Goal: Contribute content: Add original content to the website for others to see

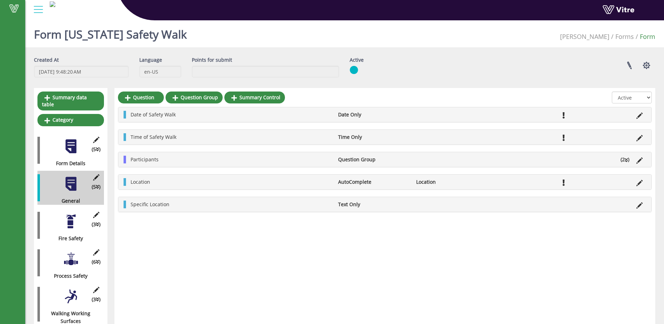
click at [354, 247] on div "Question Question Group Summary Control All Active Not Active Date of Safety Wa…" at bounding box center [385, 307] width 541 height 439
click at [244, 291] on div "Question Question Group Summary Control All Active Not Active Date of Safety Wa…" at bounding box center [385, 307] width 541 height 439
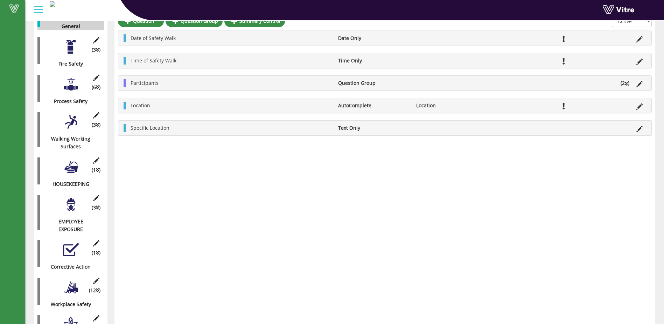
scroll to position [175, 0]
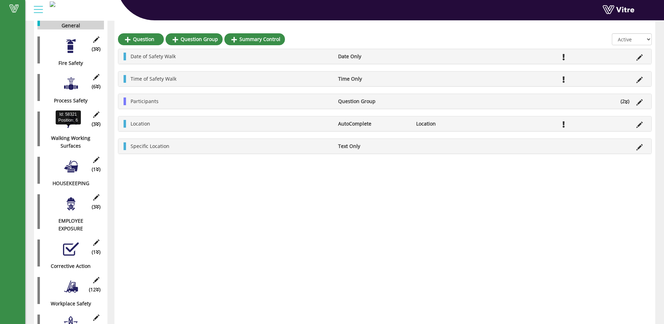
click at [76, 134] on div "Walking Working Surfaces" at bounding box center [67, 141] width 61 height 15
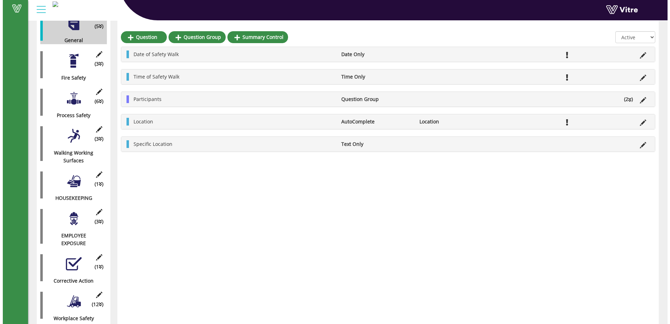
scroll to position [161, 0]
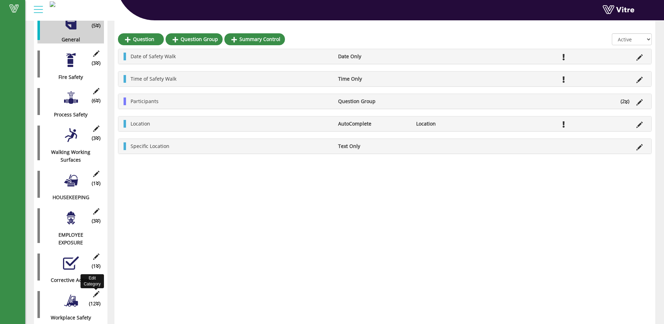
click at [98, 291] on icon at bounding box center [96, 294] width 9 height 6
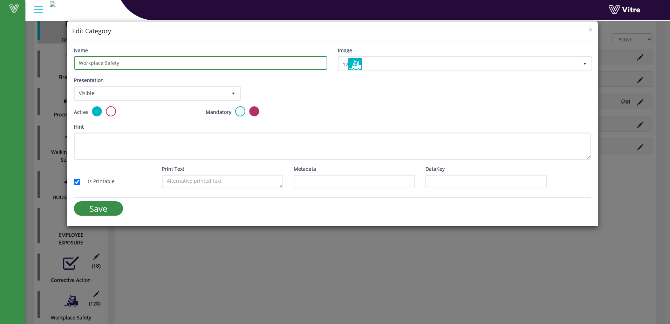
drag, startPoint x: 123, startPoint y: 64, endPoint x: 75, endPoint y: 70, distance: 48.3
click at [76, 69] on input "Workplace Safety" at bounding box center [200, 63] width 253 height 14
type input "WORKPLACE SAFETY"
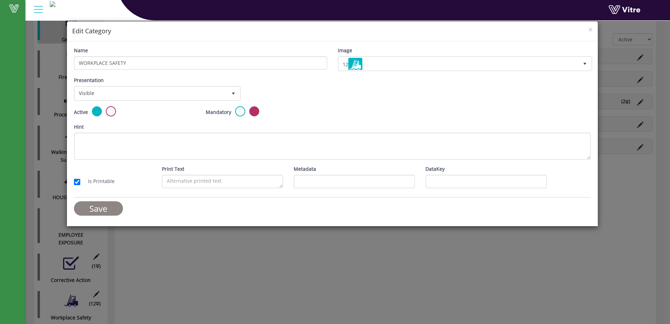
click at [96, 209] on input "Save" at bounding box center [98, 208] width 49 height 14
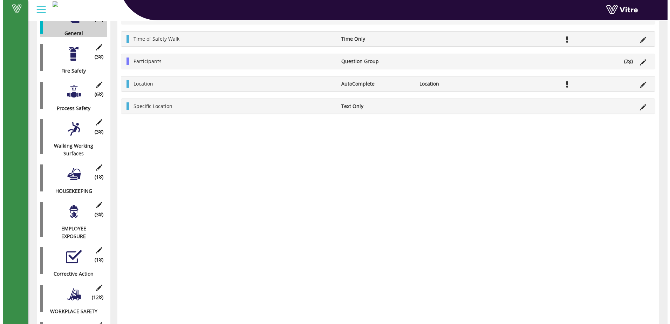
scroll to position [126, 0]
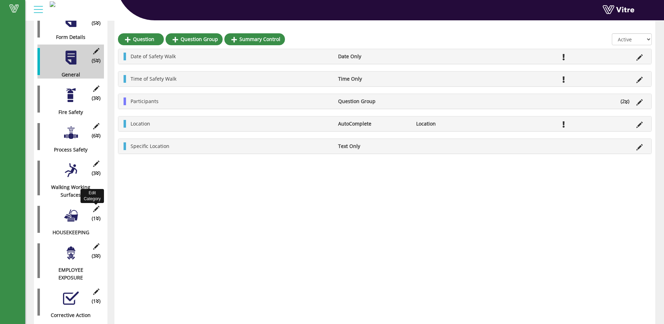
click at [96, 206] on icon at bounding box center [96, 209] width 9 height 6
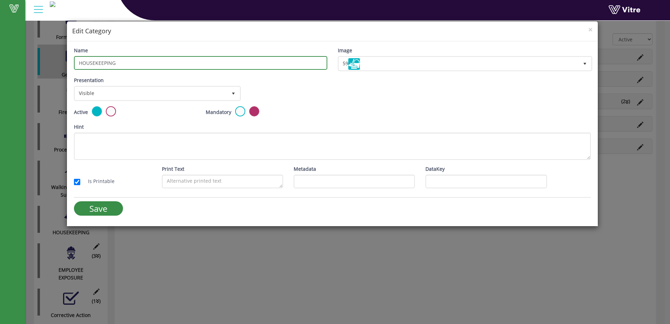
drag, startPoint x: 115, startPoint y: 63, endPoint x: 82, endPoint y: 68, distance: 32.8
click at [82, 68] on input "HOUSEKEEPING" at bounding box center [200, 63] width 253 height 14
click at [117, 65] on input "HOUSEKEEPING" at bounding box center [200, 63] width 253 height 14
click at [116, 65] on input "HOUSEKEEPING" at bounding box center [200, 63] width 253 height 14
type input "Housekeeping"
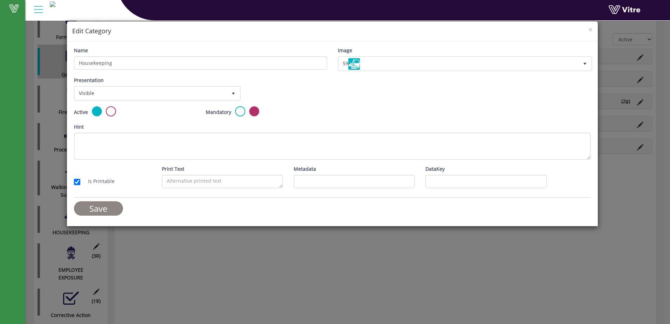
click at [89, 211] on input "Save" at bounding box center [98, 208] width 49 height 14
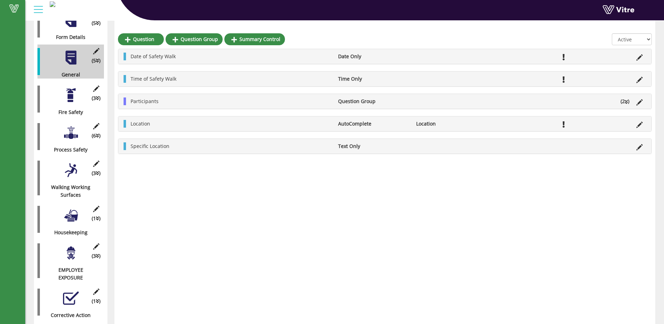
click at [69, 253] on div at bounding box center [71, 253] width 16 height 16
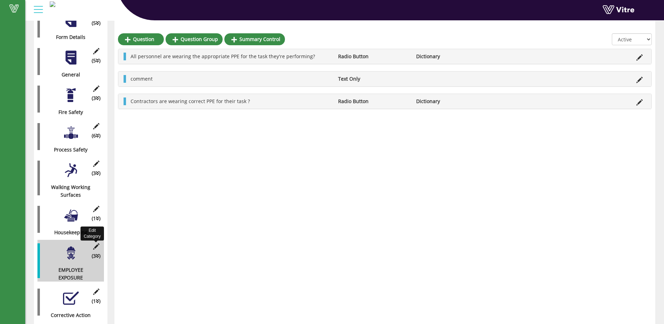
drag, startPoint x: 97, startPoint y: 241, endPoint x: 199, endPoint y: 275, distance: 108.1
click at [201, 275] on div "Question Question Group Summary Control All Active Not Active All personnel are…" at bounding box center [385, 181] width 541 height 439
click at [95, 243] on icon at bounding box center [96, 246] width 9 height 6
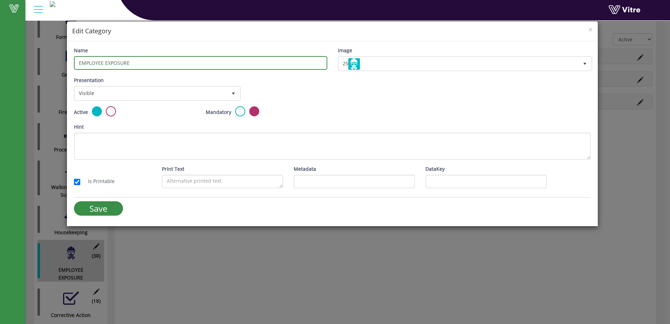
drag, startPoint x: 127, startPoint y: 63, endPoint x: 82, endPoint y: 65, distance: 45.6
click at [82, 65] on input "EMPLOYEE EXPOSURE" at bounding box center [200, 63] width 253 height 14
type input "Employee Exposure"
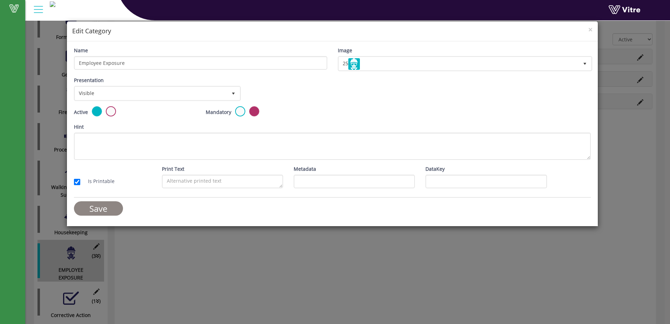
click at [107, 206] on input "Save" at bounding box center [98, 208] width 49 height 14
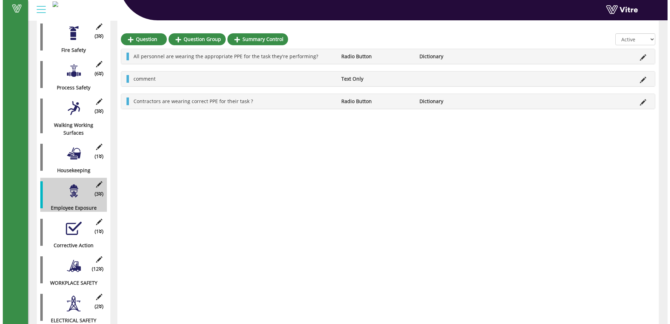
scroll to position [188, 0]
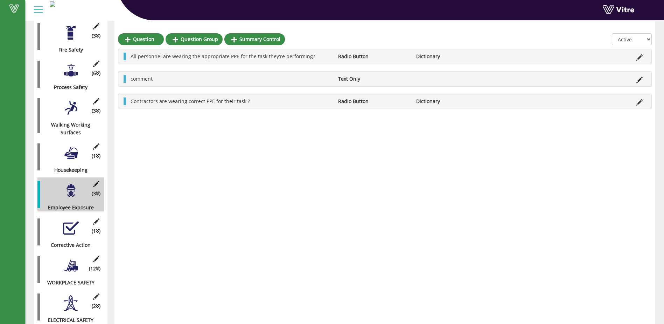
click at [75, 260] on div at bounding box center [71, 265] width 16 height 16
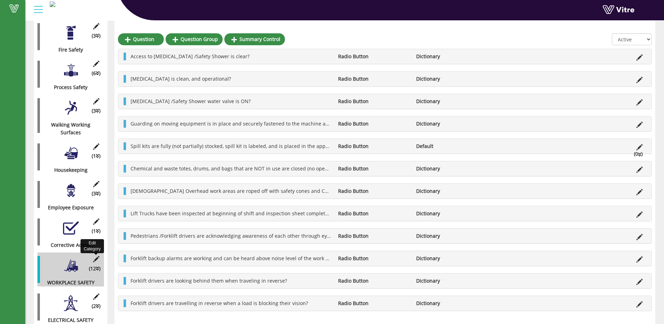
click at [96, 256] on icon at bounding box center [96, 259] width 9 height 6
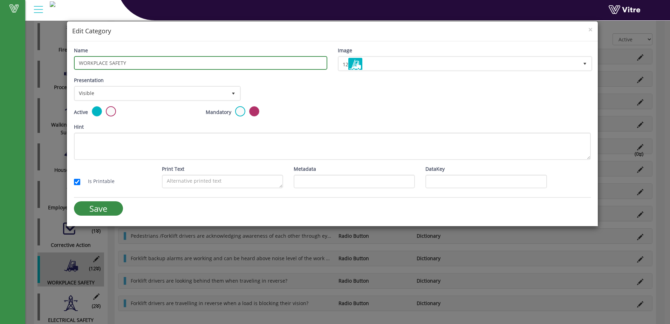
drag, startPoint x: 125, startPoint y: 64, endPoint x: 84, endPoint y: 67, distance: 41.1
click at [84, 67] on input "WORKPLACE SAFETY" at bounding box center [200, 63] width 253 height 14
type input "Workplace"
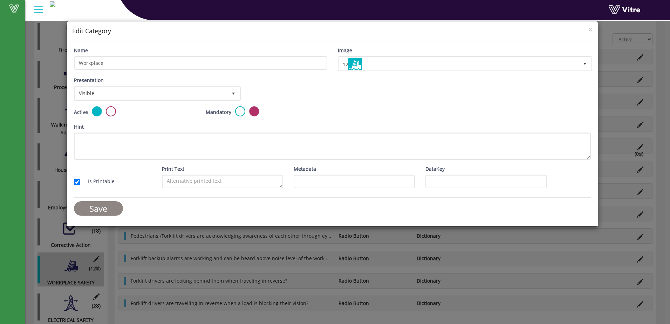
click at [102, 211] on input "Save" at bounding box center [98, 208] width 49 height 14
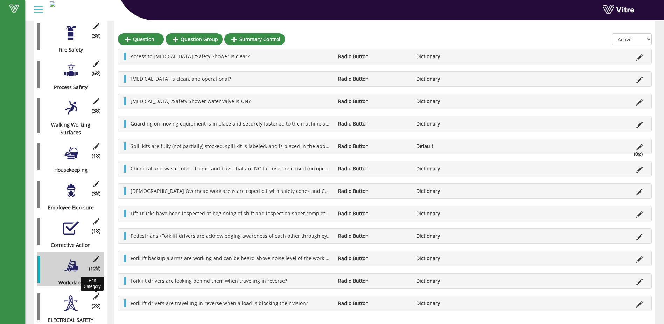
click at [95, 293] on icon at bounding box center [96, 296] width 9 height 6
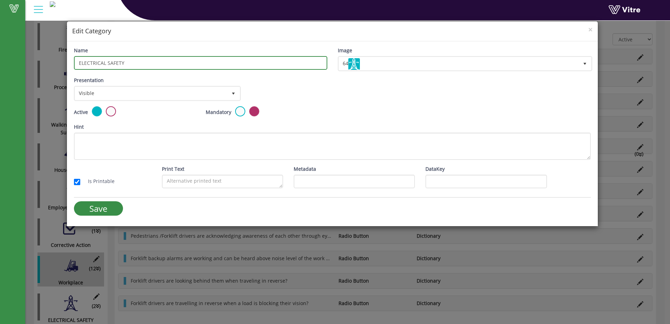
drag, startPoint x: 124, startPoint y: 63, endPoint x: 84, endPoint y: 68, distance: 39.9
click at [84, 68] on input "ELECTRICAL SAFETY" at bounding box center [200, 63] width 253 height 14
type input "Electrical Safety"
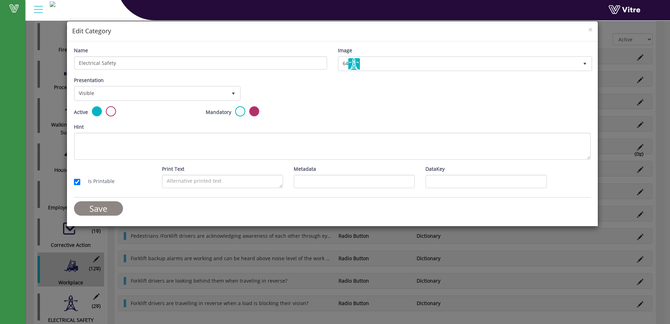
click at [105, 208] on input "Save" at bounding box center [98, 208] width 49 height 14
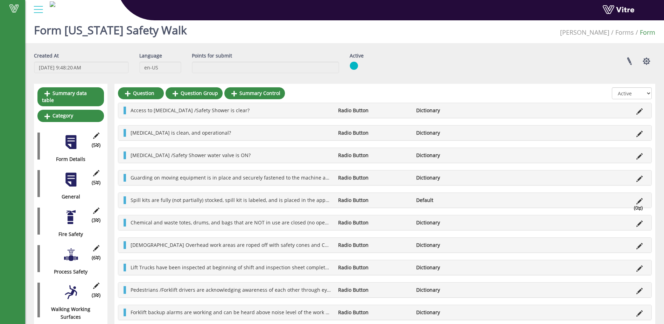
scroll to position [0, 0]
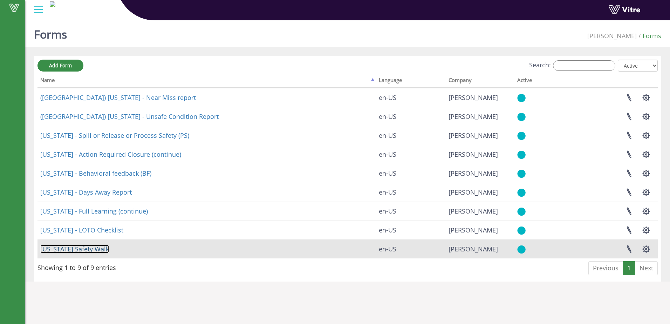
click at [95, 249] on link "[US_STATE] Safety Walk" at bounding box center [74, 248] width 69 height 8
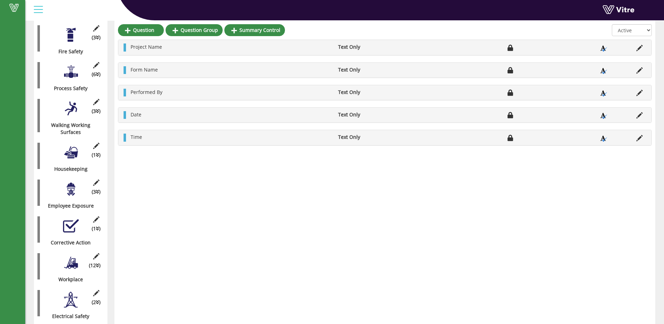
scroll to position [189, 0]
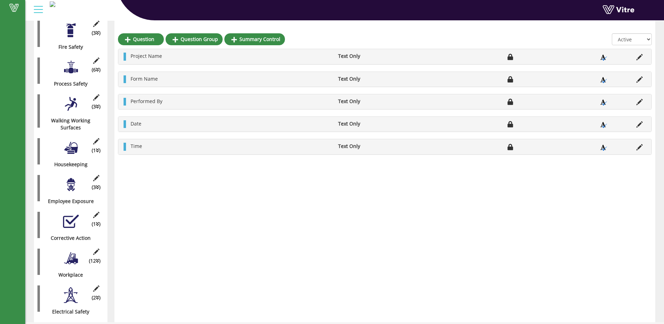
click at [72, 250] on div at bounding box center [71, 258] width 16 height 16
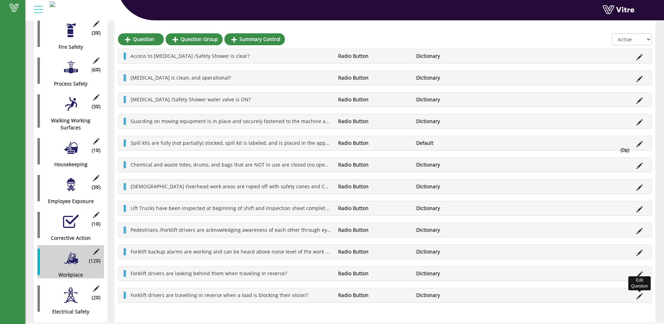
click at [639, 295] on icon at bounding box center [640, 296] width 6 height 6
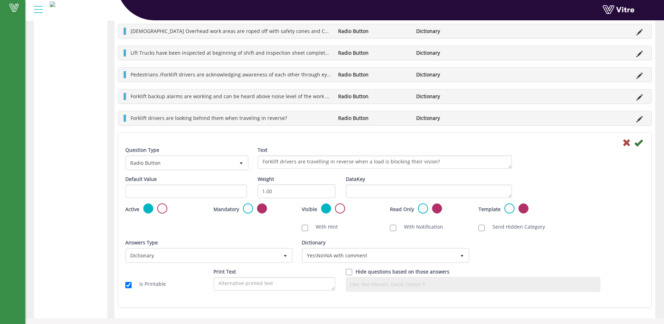
scroll to position [593, 0]
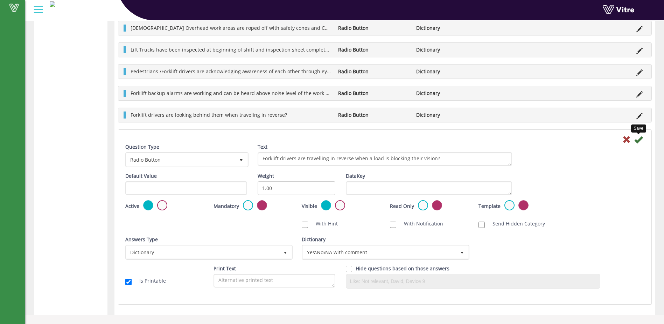
click at [641, 139] on icon at bounding box center [639, 139] width 8 height 8
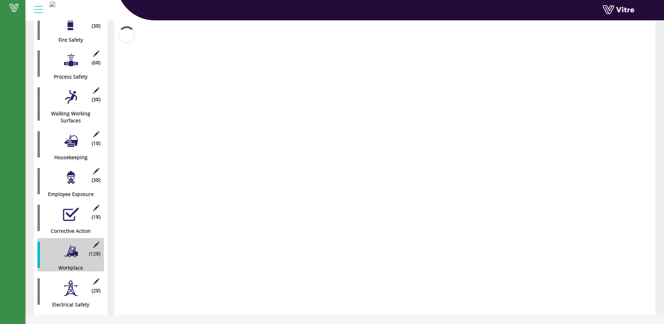
scroll to position [189, 0]
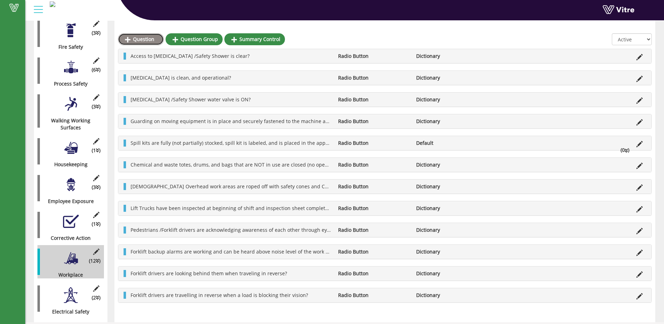
click at [137, 36] on link "Question" at bounding box center [141, 39] width 46 height 12
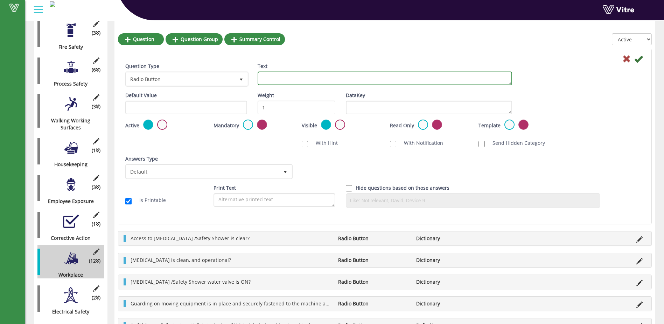
click at [266, 77] on textarea "Text" at bounding box center [385, 78] width 255 height 14
drag, startPoint x: 345, startPoint y: 79, endPoint x: 385, endPoint y: 81, distance: 40.0
click at [385, 81] on textarea "Forklift halo lights are operable and properly adjusted?" at bounding box center [385, 78] width 255 height 14
drag, startPoint x: 345, startPoint y: 77, endPoint x: 349, endPoint y: 75, distance: 4.6
click at [345, 77] on textarea "Forklift halo lights are operable and set properly?" at bounding box center [385, 78] width 255 height 14
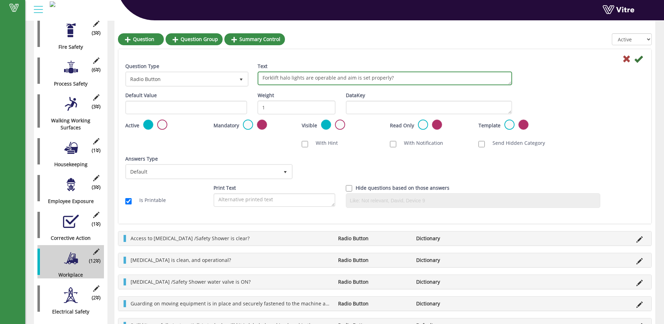
click at [345, 77] on textarea "Forklift halo lights are operable and aim is set properly?" at bounding box center [385, 78] width 255 height 14
drag, startPoint x: 373, startPoint y: 78, endPoint x: 345, endPoint y: 76, distance: 28.1
click at [345, 76] on textarea "Forklift halo lights are operable and theaim is set properly?" at bounding box center [385, 78] width 255 height 14
type textarea "Forklift halo lights are operable and aimed properly?"
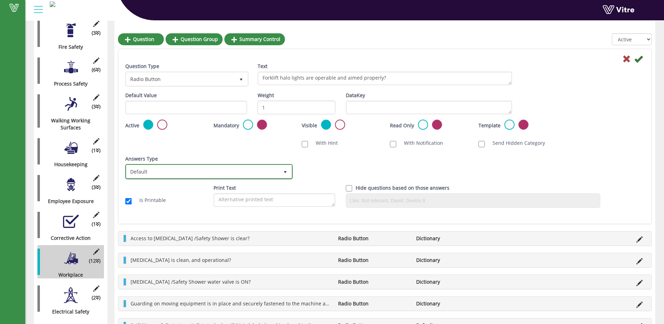
click at [286, 170] on span "select" at bounding box center [286, 172] width 6 height 6
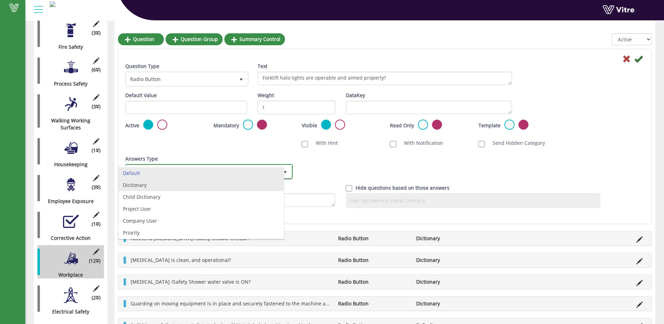
click at [270, 186] on li "Dictionary" at bounding box center [201, 185] width 165 height 12
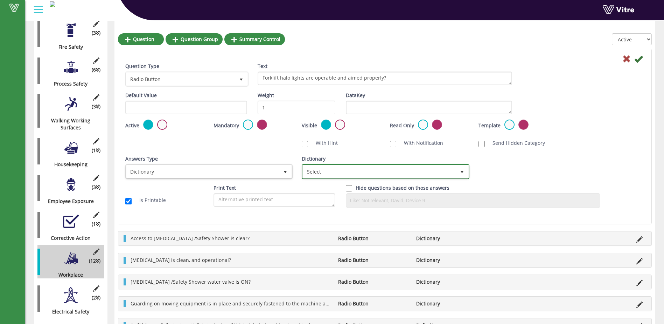
click at [463, 170] on span "select" at bounding box center [462, 172] width 6 height 6
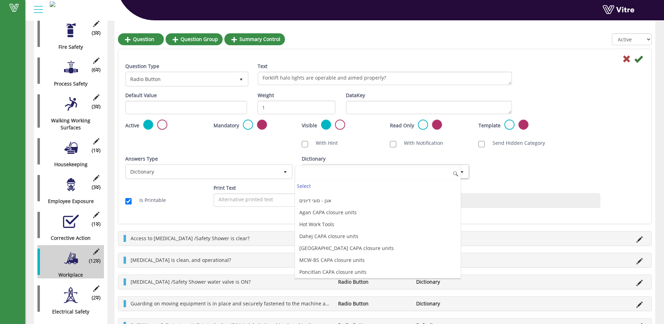
scroll to position [1891, 0]
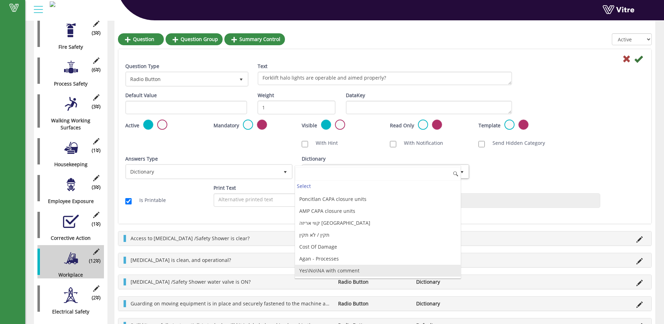
click at [388, 272] on li "Yes\No\NA with comment" at bounding box center [377, 270] width 165 height 12
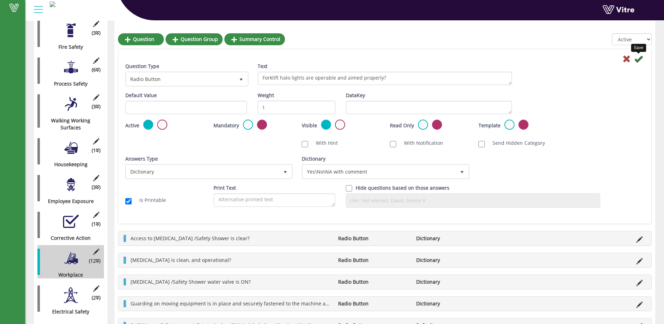
click at [638, 58] on icon at bounding box center [639, 59] width 8 height 8
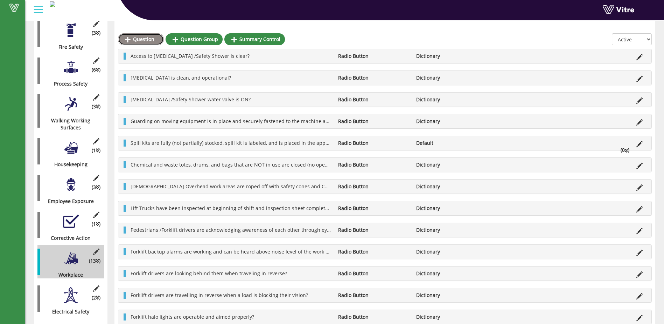
click at [141, 39] on link "Question" at bounding box center [141, 39] width 46 height 12
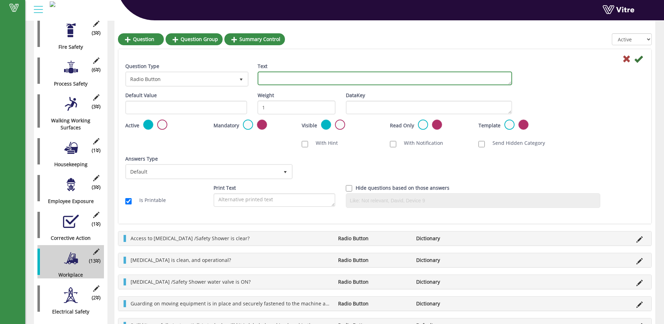
click at [286, 75] on textarea "Text" at bounding box center [385, 78] width 255 height 14
click at [325, 78] on textarea "Pedestrian warning system is connected and workign propr" at bounding box center [385, 78] width 255 height 14
drag, startPoint x: 414, startPoint y: 77, endPoint x: 410, endPoint y: 78, distance: 4.3
click at [410, 78] on textarea "Pedestrian warning system on Forklifts are connected and workign propr" at bounding box center [385, 78] width 255 height 14
click at [431, 78] on textarea "Pedestrian warning system on Forklifts are connected and working proper" at bounding box center [385, 78] width 255 height 14
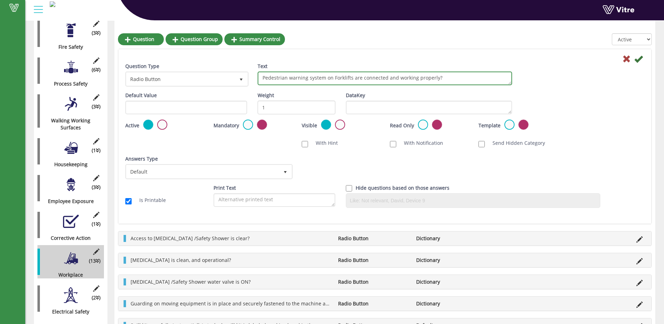
click at [335, 76] on textarea "Pedestrian warning system on Forklifts are connected and working properly?" at bounding box center [385, 78] width 255 height 14
type textarea "Pedestrian warning system on forklifts are connected and working properly?"
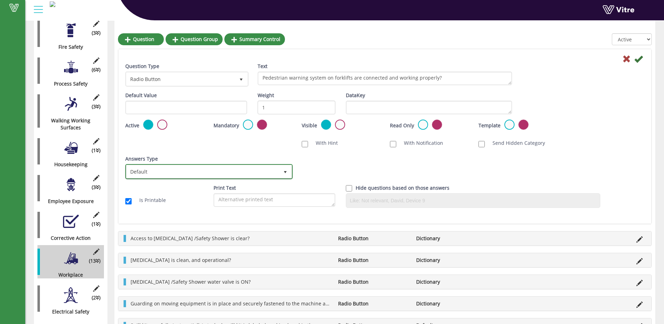
click at [287, 169] on span "select" at bounding box center [286, 172] width 6 height 6
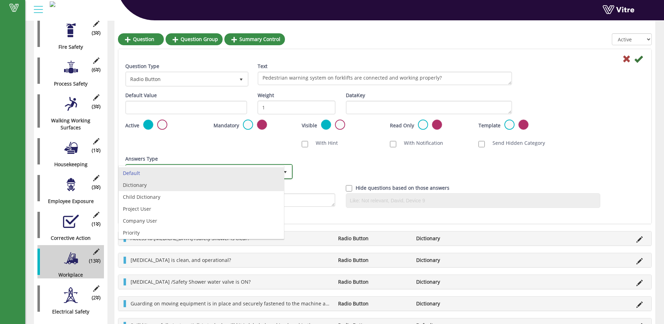
click at [253, 185] on li "Dictionary" at bounding box center [201, 185] width 165 height 12
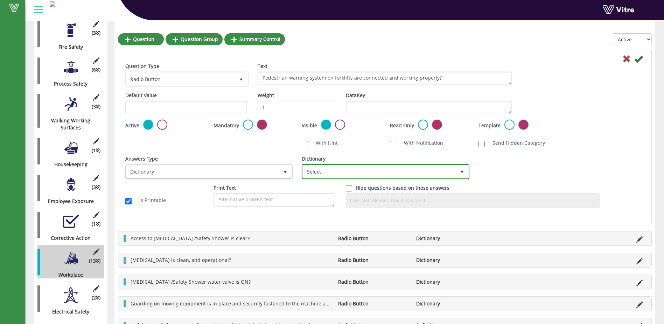
click at [461, 169] on span "select" at bounding box center [462, 171] width 13 height 13
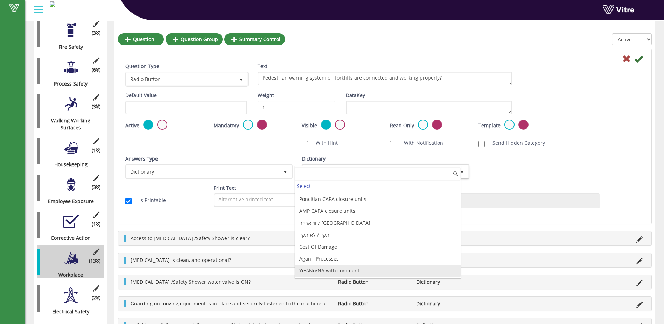
click at [402, 271] on li "Yes\No\NA with comment" at bounding box center [377, 270] width 165 height 12
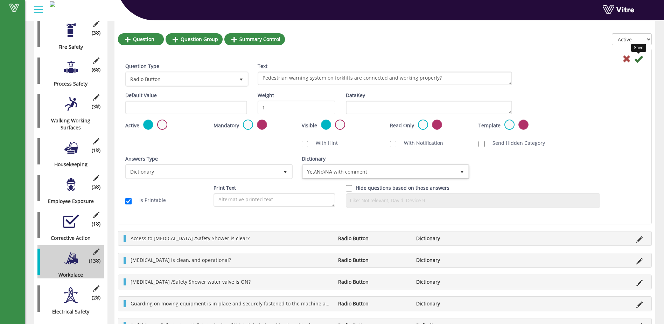
click at [639, 57] on icon at bounding box center [639, 59] width 8 height 8
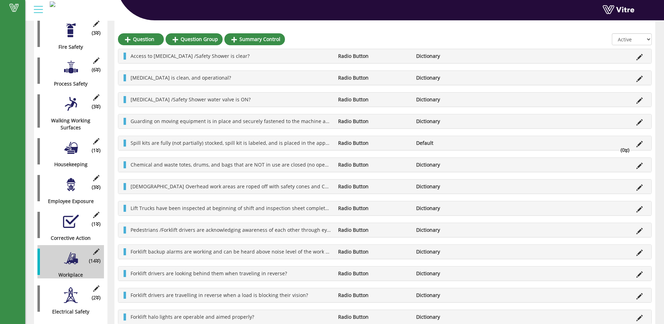
click at [74, 287] on div at bounding box center [71, 295] width 16 height 16
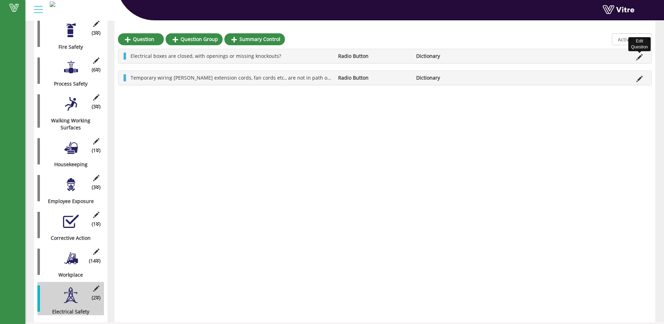
click at [639, 57] on icon at bounding box center [640, 57] width 6 height 6
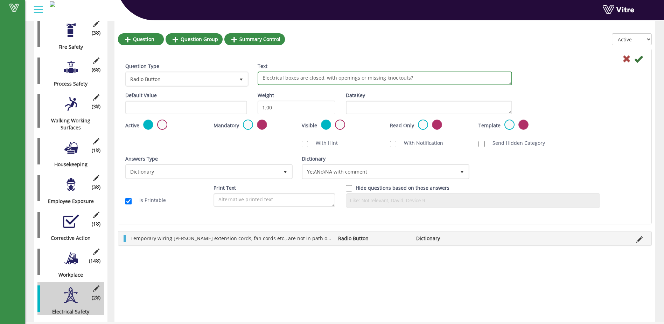
click at [336, 77] on textarea "Electrical boxes are closed, with openings or missing knockouts?" at bounding box center [385, 78] width 255 height 14
drag, startPoint x: 341, startPoint y: 77, endPoint x: 338, endPoint y: 77, distance: 3.5
click at [338, 77] on textarea "Electrical boxes are closed, with openings or missing knockouts?" at bounding box center [385, 78] width 255 height 14
type textarea "Electrical boxes are closed, with no openings or missing knockouts?"
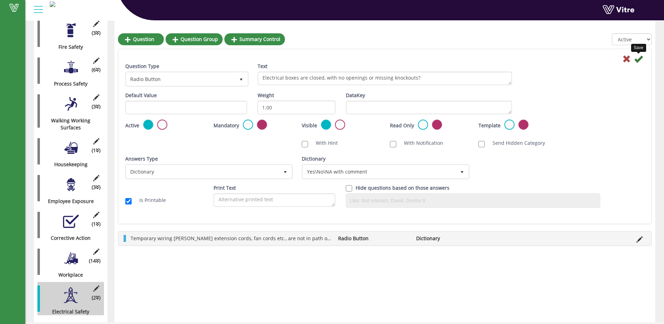
click at [639, 57] on icon at bounding box center [639, 59] width 8 height 8
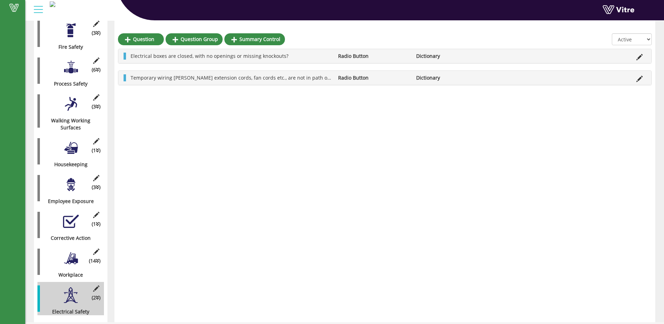
click at [76, 250] on div at bounding box center [71, 258] width 16 height 16
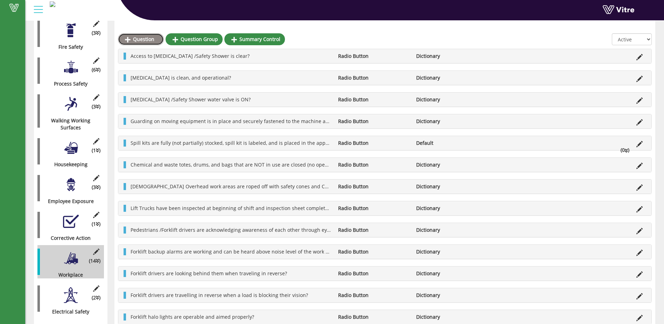
click at [141, 40] on link "Question" at bounding box center [141, 39] width 46 height 12
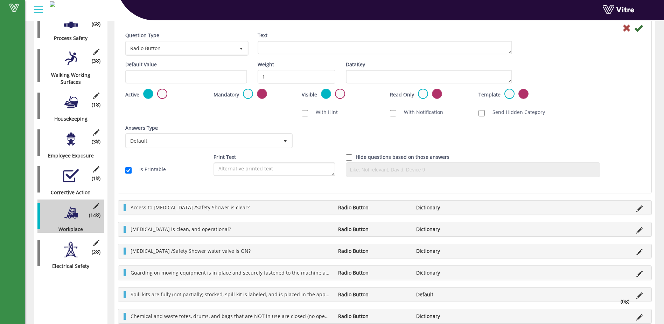
scroll to position [189, 0]
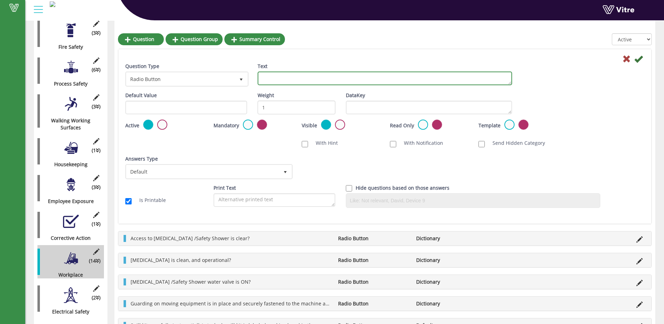
click at [267, 78] on textarea "Text" at bounding box center [385, 78] width 255 height 14
type textarea "O"
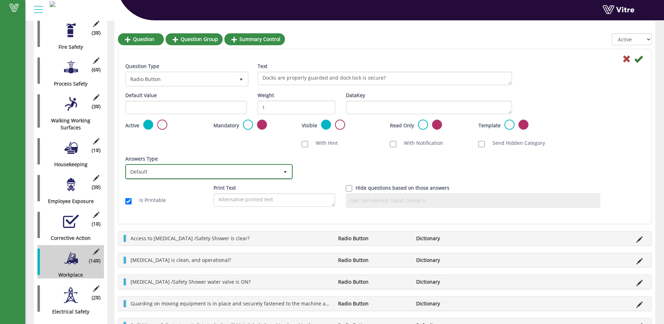
click at [284, 172] on span "select" at bounding box center [286, 172] width 6 height 6
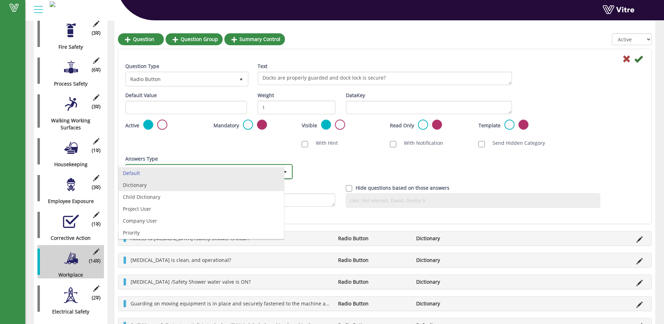
click at [246, 184] on li "Dictionary" at bounding box center [201, 185] width 165 height 12
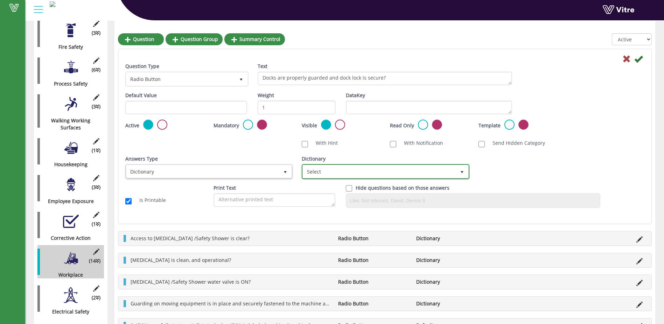
click at [463, 170] on span "select" at bounding box center [462, 172] width 6 height 6
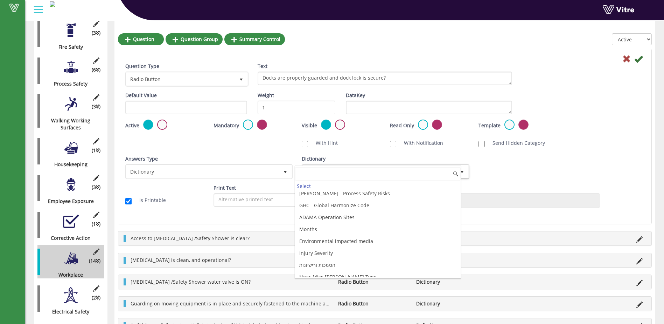
scroll to position [1891, 0]
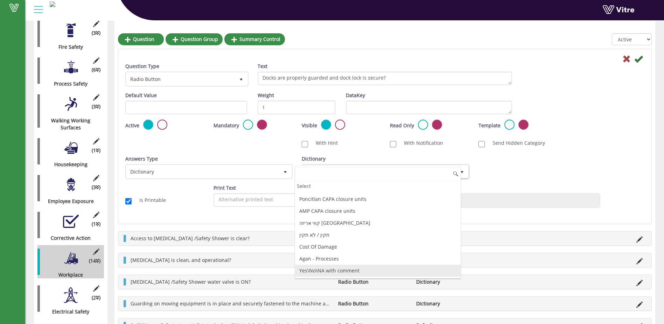
click at [379, 269] on li "Yes\No\NA with comment" at bounding box center [377, 270] width 165 height 12
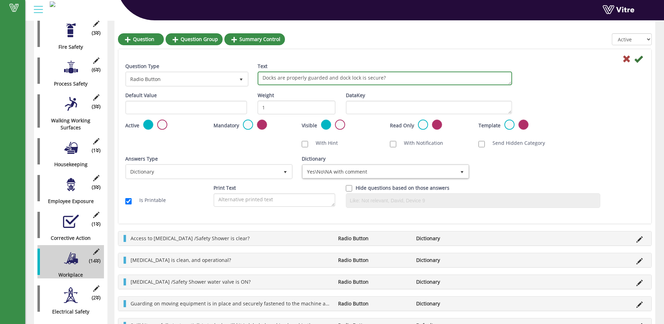
click at [263, 78] on textarea "Docks are properly guarded and dock lock is secure?" at bounding box center [385, 78] width 255 height 14
click at [265, 79] on textarea "open docks are properly guarded and dock lock is secure?" at bounding box center [385, 78] width 255 height 14
drag, startPoint x: 390, startPoint y: 78, endPoint x: 374, endPoint y: 75, distance: 16.1
click at [369, 75] on textarea "Open docks are properly guarded? IF Trailer is present dock lock is secure?" at bounding box center [385, 78] width 255 height 14
click at [388, 78] on textarea "Open docks are properly guarded? IF Trailer is present dock lock is secure?" at bounding box center [385, 78] width 255 height 14
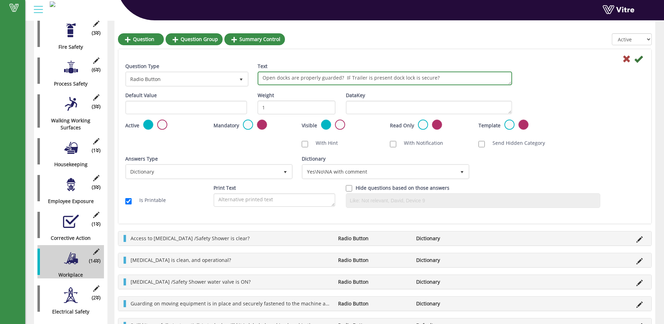
click at [432, 77] on textarea "Open docks are properly guarded? IF Trailer is present dock lock is secure?" at bounding box center [385, 78] width 255 height 14
click at [351, 77] on textarea "Open docks are properly guarded? IF Trailer is present dock lock is secure duri…" at bounding box center [385, 78] width 255 height 14
drag, startPoint x: 387, startPoint y: 77, endPoint x: 344, endPoint y: 81, distance: 43.2
click at [344, 81] on textarea "Open docks are properly guarded? IF trailer is present dock lock is secure duri…" at bounding box center [385, 78] width 255 height 14
type textarea "Open docks are properly guarded? Dock lock is secure during loading?"
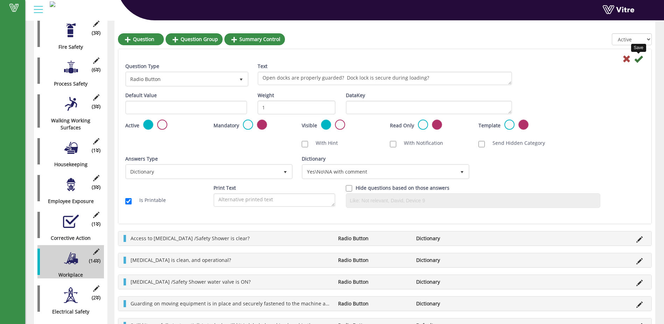
click at [639, 58] on icon at bounding box center [639, 59] width 8 height 8
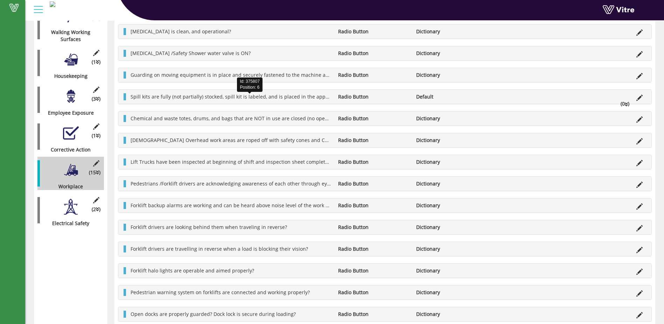
scroll to position [281, 0]
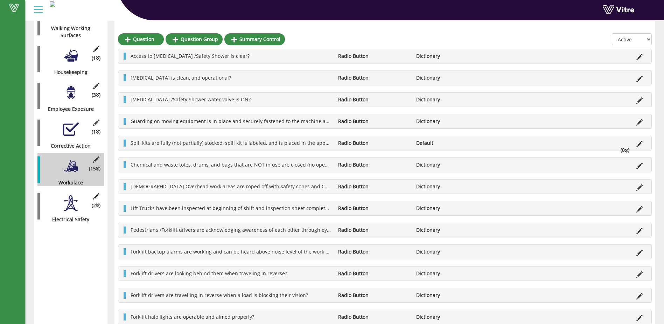
click at [72, 195] on div at bounding box center [71, 203] width 16 height 16
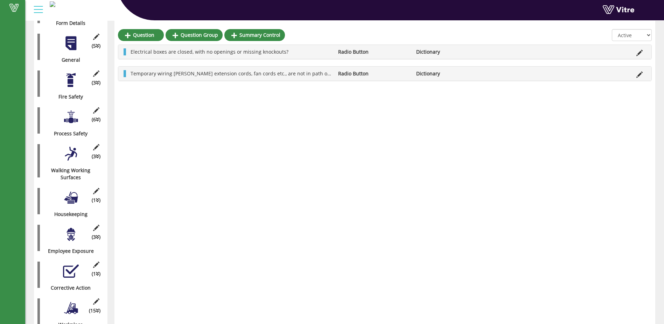
scroll to position [140, 0]
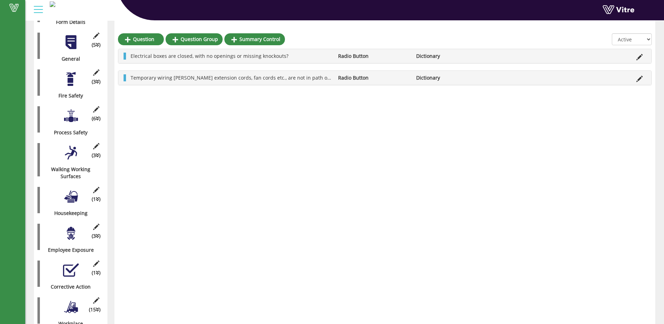
click at [71, 191] on div at bounding box center [71, 196] width 16 height 16
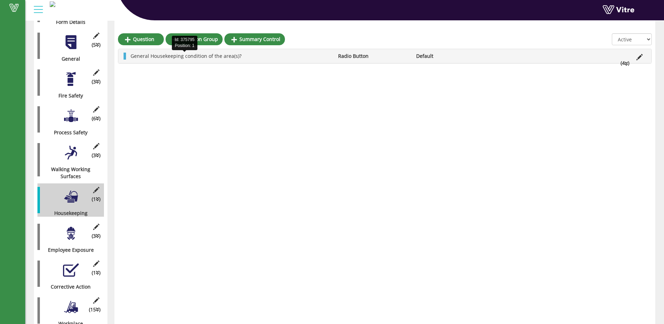
click at [182, 55] on span "General Housekeeping condition of the area(s)?" at bounding box center [186, 56] width 111 height 7
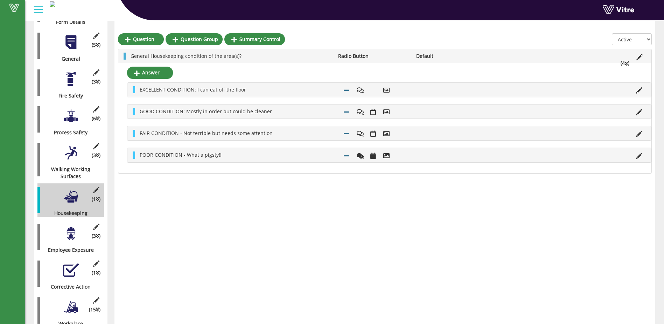
click at [248, 212] on div "Question Question Group Summary Control All Active Not Active General Housekeep…" at bounding box center [385, 158] width 541 height 423
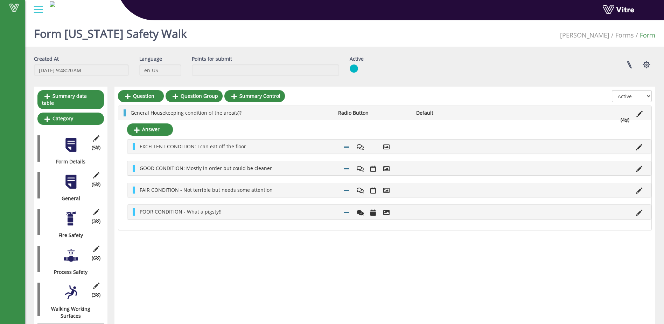
scroll to position [0, 0]
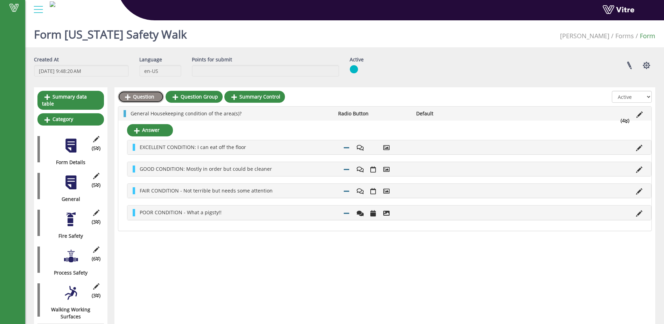
click at [140, 96] on link "Question" at bounding box center [141, 97] width 46 height 12
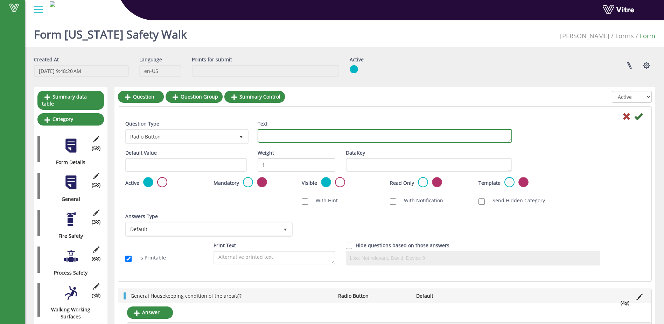
click at [276, 135] on textarea "Text" at bounding box center [385, 136] width 255 height 14
click at [366, 136] on textarea "Storage areas are neat, clean , and organized" at bounding box center [385, 136] width 255 height 14
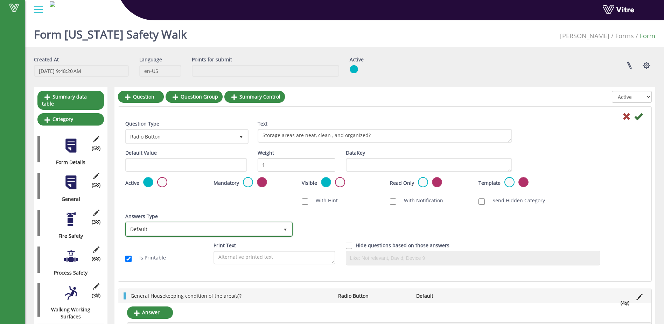
click at [285, 227] on span "select" at bounding box center [286, 230] width 6 height 6
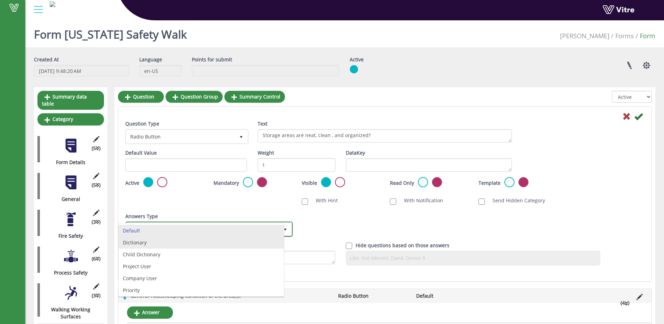
click at [256, 241] on li "Dictionary" at bounding box center [201, 242] width 165 height 12
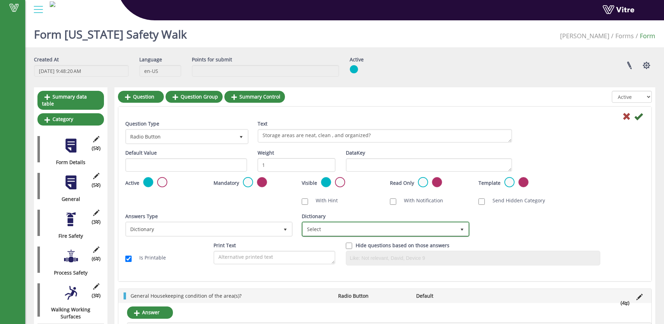
click at [461, 228] on span "select" at bounding box center [462, 230] width 6 height 6
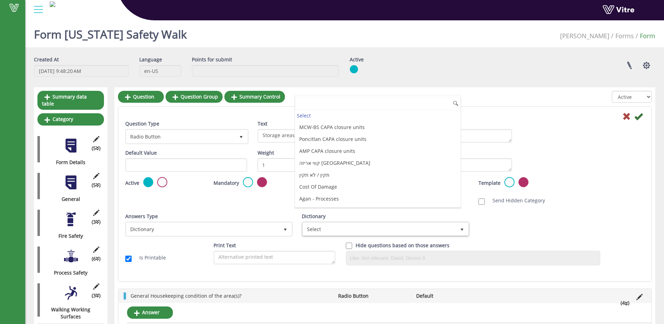
scroll to position [1891, 0]
click at [359, 200] on li "Yes\No\NA with comment" at bounding box center [377, 200] width 165 height 12
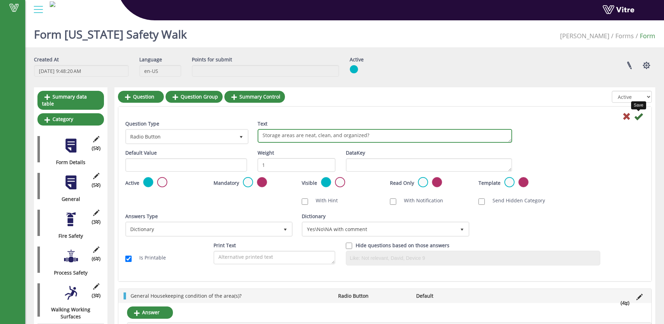
type textarea "Storage areas are neat, clean, and organized?"
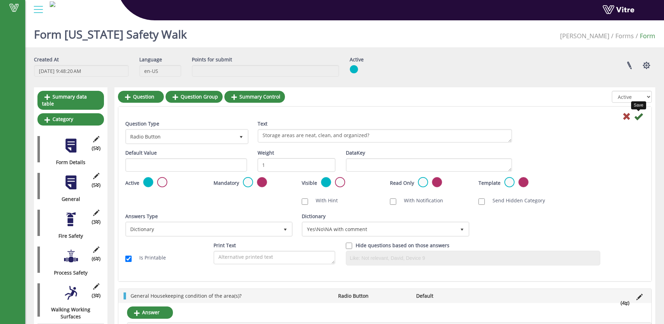
click at [638, 118] on icon at bounding box center [639, 116] width 8 height 8
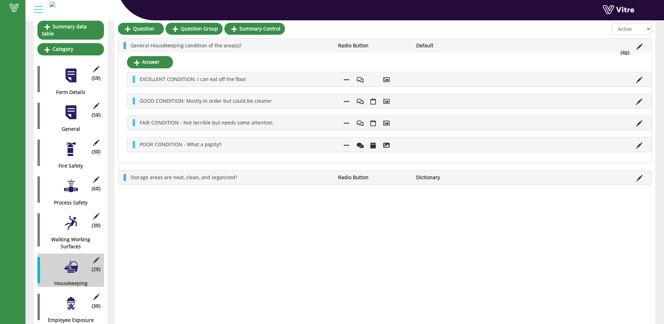
scroll to position [0, 0]
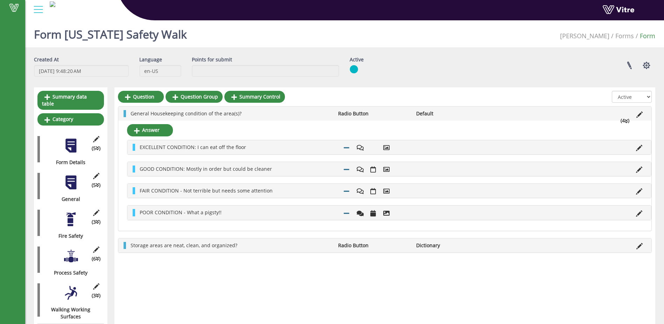
click at [401, 307] on div "Question Question Group Summary Control All Active Not Active General Housekeep…" at bounding box center [385, 298] width 541 height 423
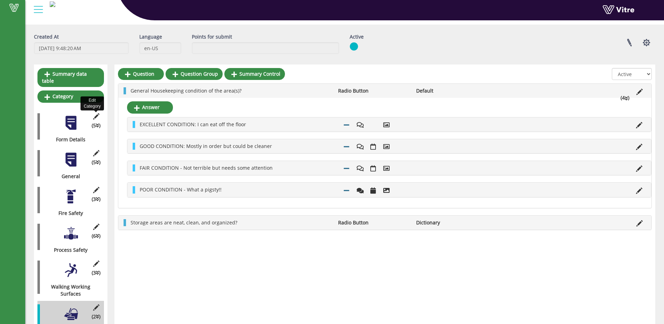
scroll to position [35, 0]
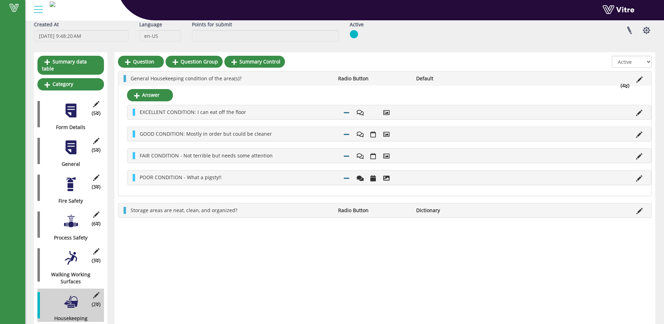
click at [72, 139] on div at bounding box center [71, 147] width 16 height 16
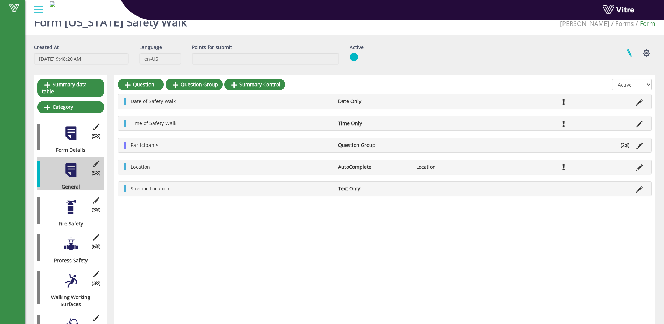
scroll to position [0, 0]
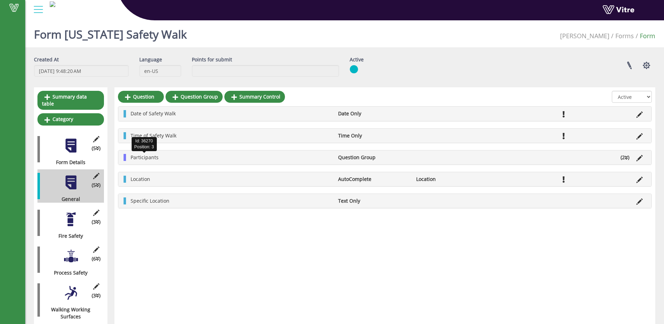
click at [148, 157] on span "Participants" at bounding box center [145, 157] width 28 height 7
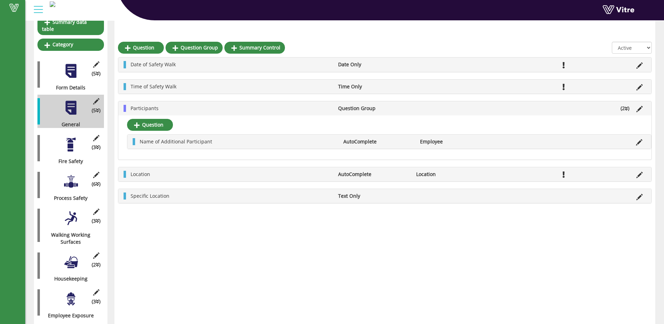
scroll to position [49, 0]
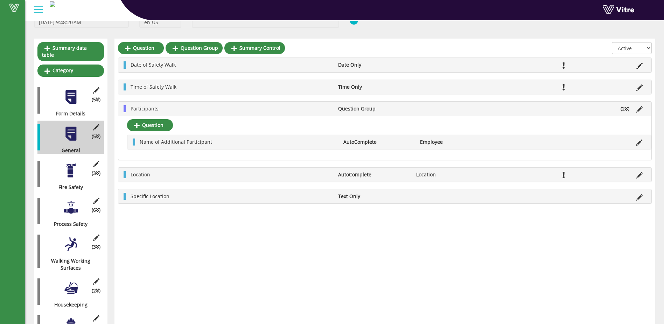
click at [70, 167] on div at bounding box center [71, 170] width 16 height 16
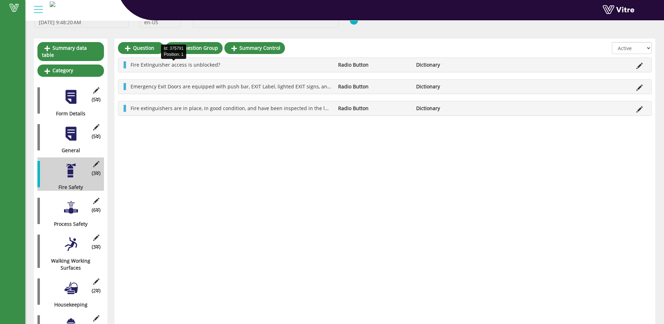
click at [184, 67] on span "Fire Extinguisher access is unblocked?" at bounding box center [176, 64] width 90 height 7
click at [182, 64] on span "Fire Extinguisher access is unblocked?" at bounding box center [176, 64] width 90 height 7
click at [176, 65] on span "Fire Extinguisher access is unblocked?" at bounding box center [176, 64] width 90 height 7
click at [640, 63] on icon at bounding box center [640, 66] width 6 height 6
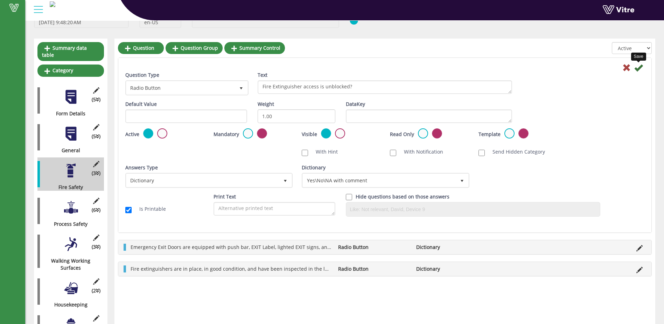
click at [642, 66] on icon at bounding box center [639, 67] width 8 height 8
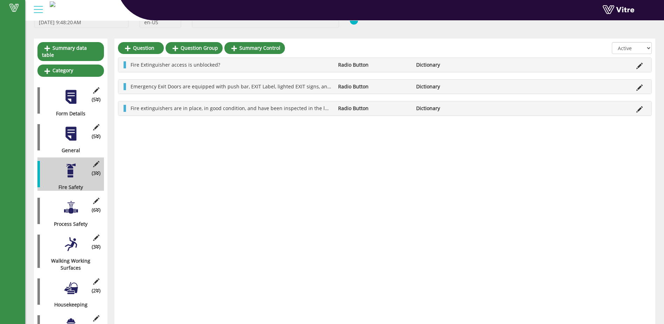
click at [72, 203] on div at bounding box center [71, 207] width 16 height 16
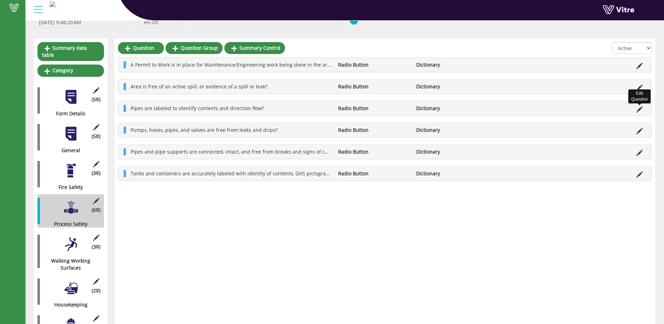
click at [639, 106] on icon at bounding box center [640, 109] width 6 height 6
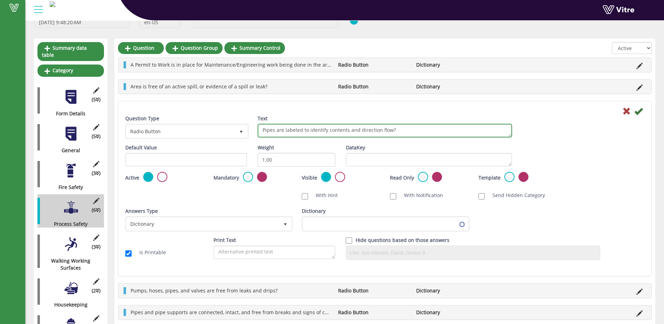
click at [380, 131] on textarea "Pipes are labeled to identify contents and direction flow?" at bounding box center [385, 131] width 255 height 14
type textarea "Pipes are labeled to identify contents and direction of flow?"
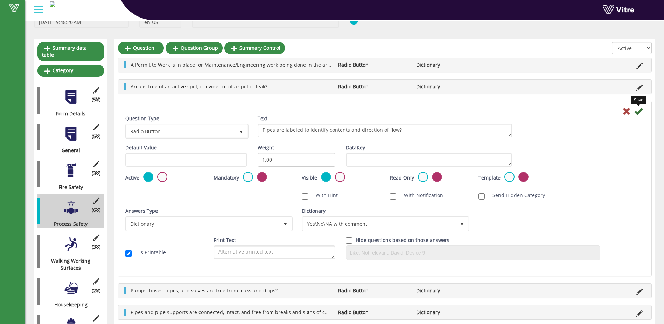
click at [639, 111] on icon at bounding box center [639, 111] width 8 height 8
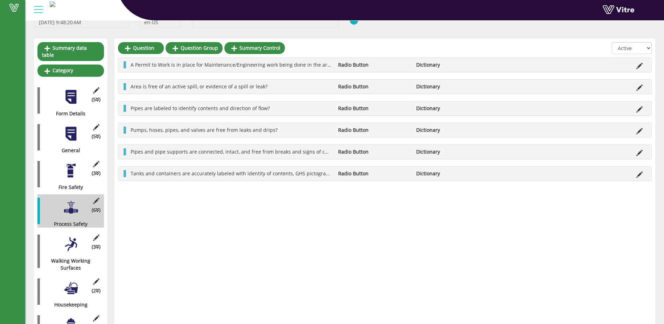
click at [71, 241] on div at bounding box center [71, 244] width 16 height 16
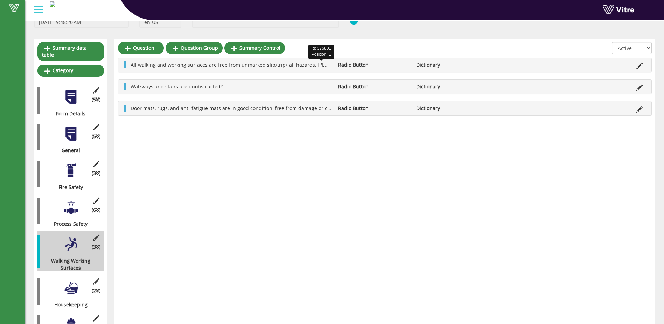
click at [321, 65] on span "All walking and working surfaces are free from unmarked slip/trip/fall hazards,…" at bounding box center [336, 64] width 411 height 7
click at [642, 64] on icon at bounding box center [640, 66] width 6 height 6
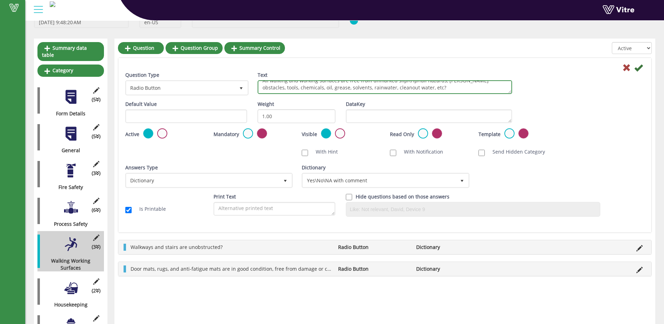
scroll to position [0, 0]
click at [503, 87] on textarea "All walking and working surfaces are free from unmarked slip/trip/fall hazards,…" at bounding box center [385, 87] width 255 height 14
type textarea "All walking and working surfaces are free from unmarked slip/trip/fall hazards,…"
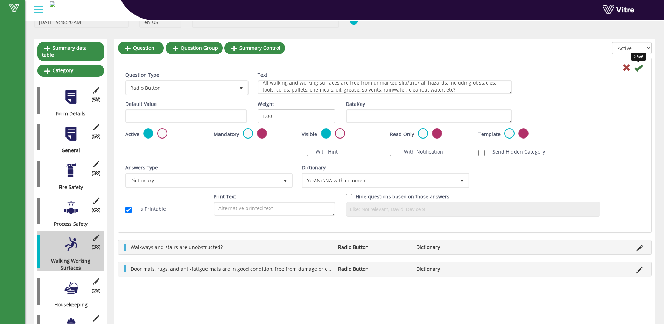
click at [636, 67] on icon at bounding box center [639, 67] width 8 height 8
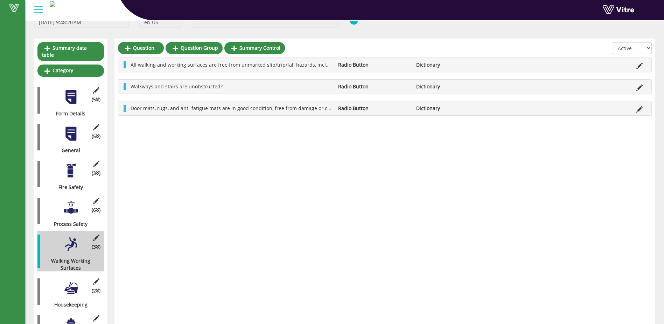
click at [73, 281] on div at bounding box center [71, 288] width 16 height 16
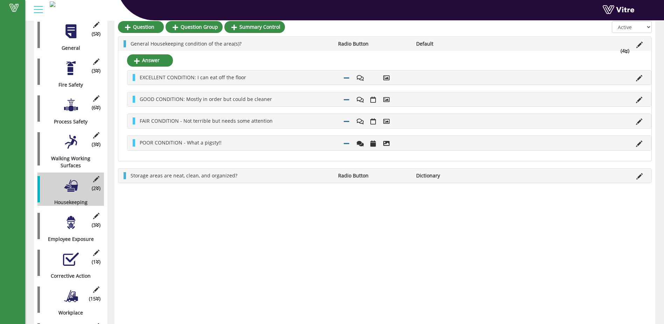
scroll to position [154, 0]
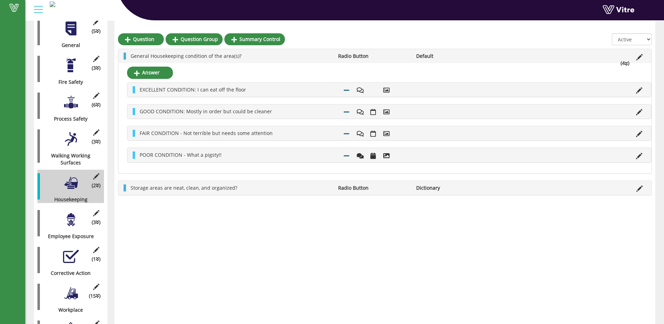
click at [70, 215] on div at bounding box center [71, 220] width 16 height 16
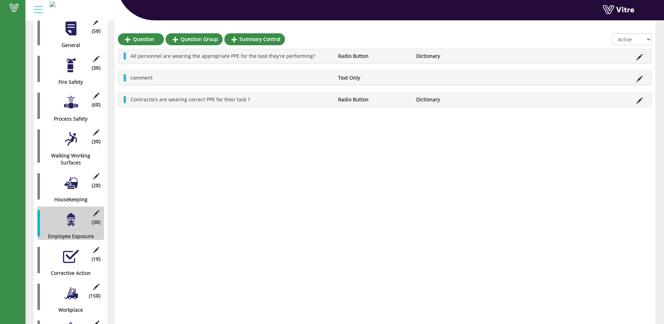
click at [72, 179] on div at bounding box center [71, 183] width 16 height 16
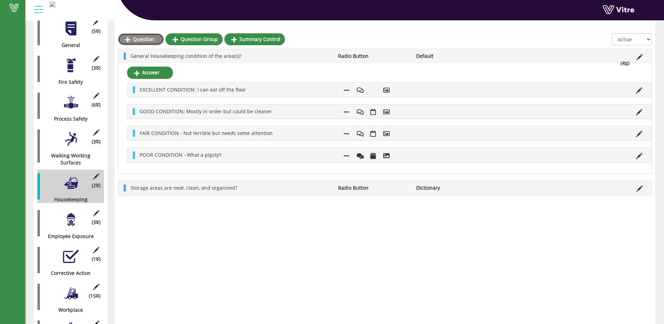
click at [137, 37] on link "Question" at bounding box center [141, 39] width 46 height 12
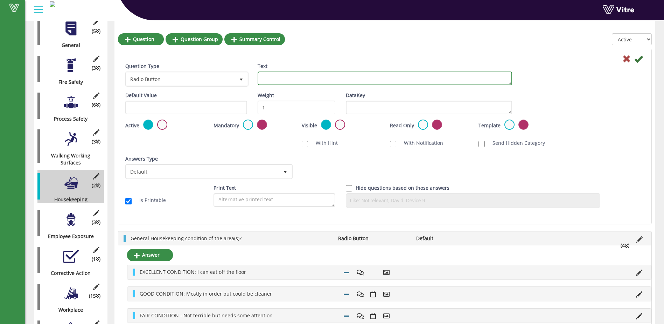
click at [273, 79] on textarea "Text" at bounding box center [385, 78] width 255 height 14
click at [269, 77] on textarea "Is 5S implemented in the" at bounding box center [385, 78] width 255 height 14
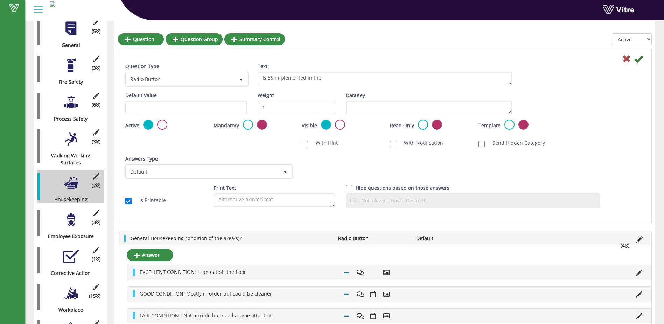
drag, startPoint x: 271, startPoint y: 77, endPoint x: 437, endPoint y: 160, distance: 186.1
click at [437, 160] on div "Answers Type Default 0 Answers Type Default 0 Module Select Form Context (limit…" at bounding box center [385, 169] width 530 height 29
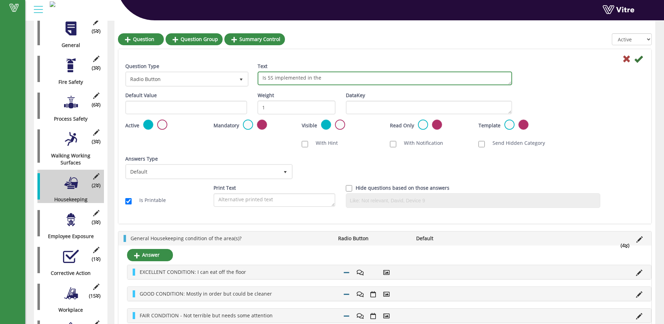
click at [321, 78] on textarea "Is 5S implemented in the" at bounding box center [385, 78] width 255 height 14
drag, startPoint x: 268, startPoint y: 78, endPoint x: 262, endPoint y: 78, distance: 6.0
click at [262, 78] on textarea "Is 5S implemented in the area? Equipment and tools/material" at bounding box center [385, 78] width 255 height 14
click at [269, 78] on textarea "5S implemented in the area? Equipment and tools/material" at bounding box center [385, 78] width 255 height 14
click at [404, 78] on textarea "5S is implemented in the area? Equipment and tools/material" at bounding box center [385, 78] width 255 height 14
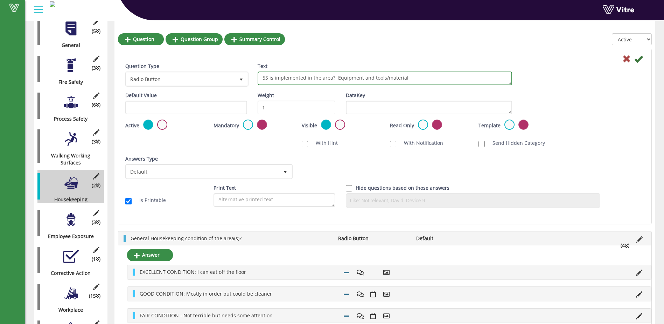
click at [372, 78] on textarea "5S is implemented in the area? Equipment and tools/material" at bounding box center [385, 78] width 255 height 14
click at [374, 78] on textarea "5S is implemented in the area? Equipment, tools/material" at bounding box center [385, 78] width 255 height 14
click at [404, 77] on textarea "5S is implemented in the area? Equipment, tools, and material" at bounding box center [385, 78] width 255 height 14
type textarea "5S is implemented in the area? Equipment, tools, and materials their proper pla…"
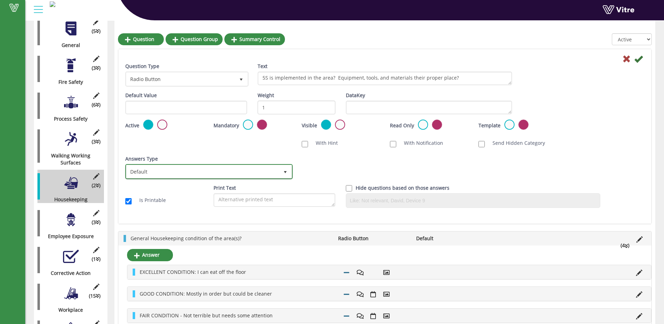
click at [285, 173] on span "select" at bounding box center [286, 172] width 6 height 6
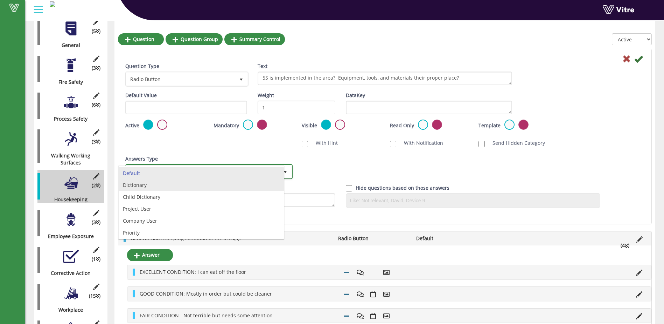
click at [243, 184] on li "Dictionary" at bounding box center [201, 185] width 165 height 12
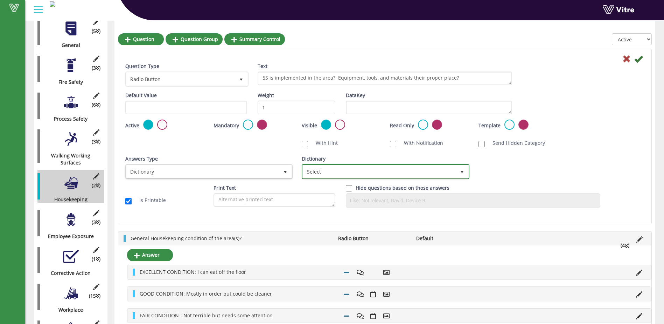
click at [462, 171] on span "select" at bounding box center [462, 172] width 6 height 6
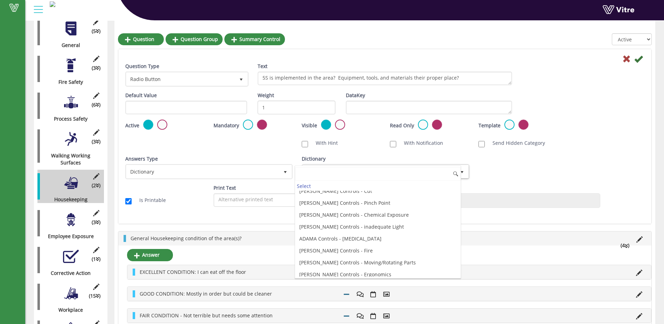
scroll to position [1891, 0]
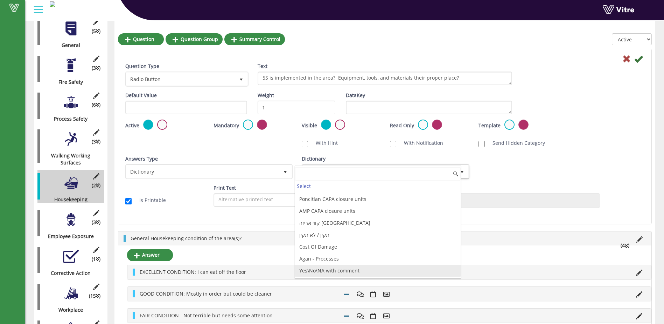
click at [383, 274] on li "Yes\No\NA with comment" at bounding box center [377, 270] width 165 height 12
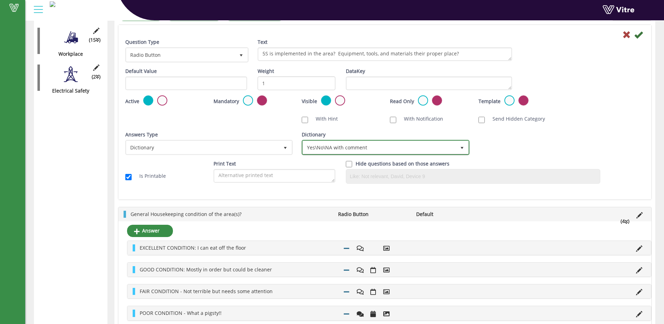
scroll to position [420, 0]
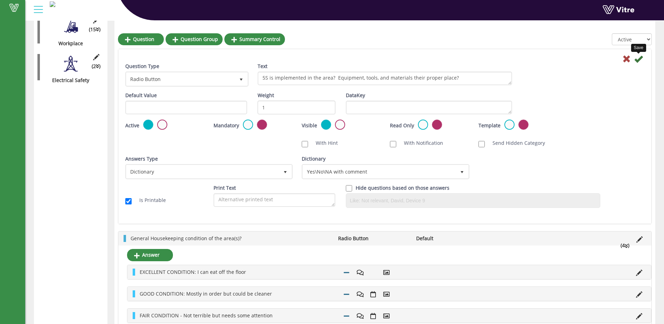
click at [638, 58] on icon at bounding box center [639, 59] width 8 height 8
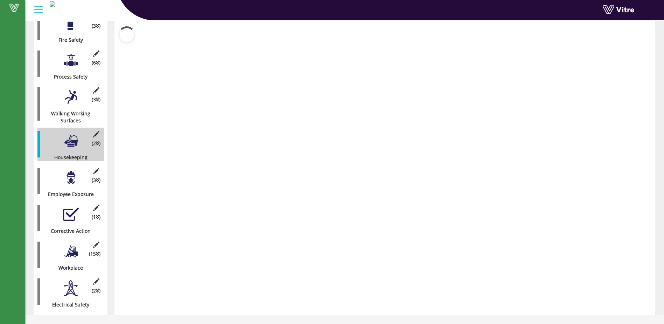
scroll to position [189, 0]
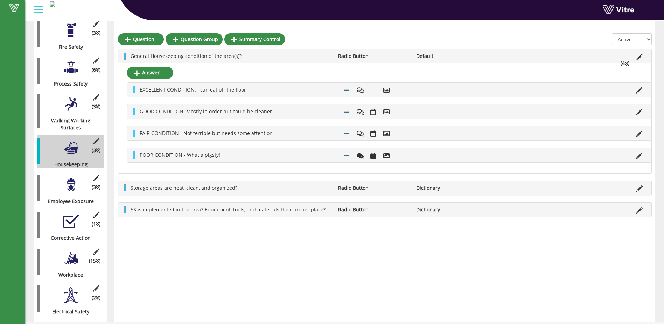
click at [71, 178] on div at bounding box center [71, 185] width 16 height 16
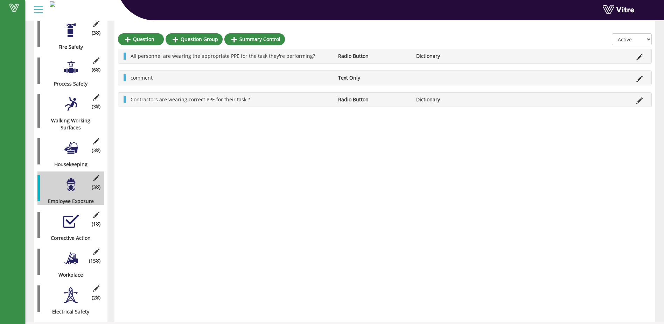
click at [72, 253] on div at bounding box center [71, 258] width 16 height 16
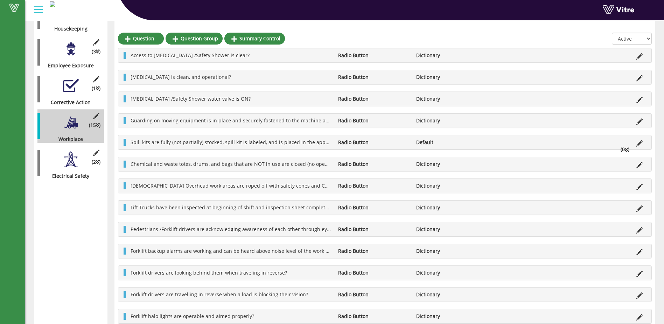
scroll to position [324, 0]
click at [641, 209] on icon at bounding box center [640, 209] width 6 height 6
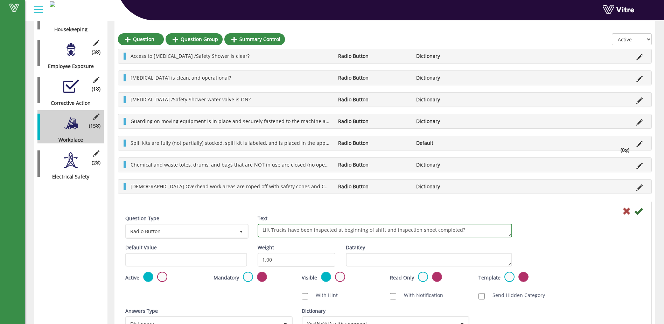
click at [431, 228] on textarea "Lift Trucks have been inspected at beginning of shift and inspection sheet comp…" at bounding box center [385, 230] width 255 height 14
type textarea "Lift Trucks have been inspected at beginning of shift and inspection sheet is f…"
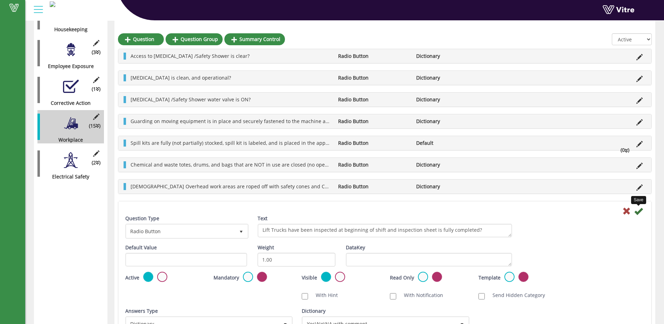
click at [639, 210] on icon at bounding box center [639, 211] width 8 height 8
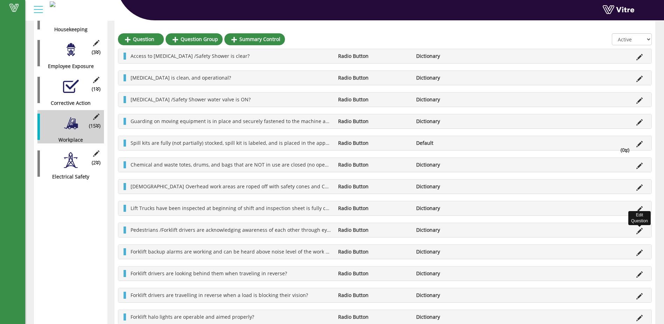
click at [639, 231] on icon at bounding box center [640, 231] width 6 height 6
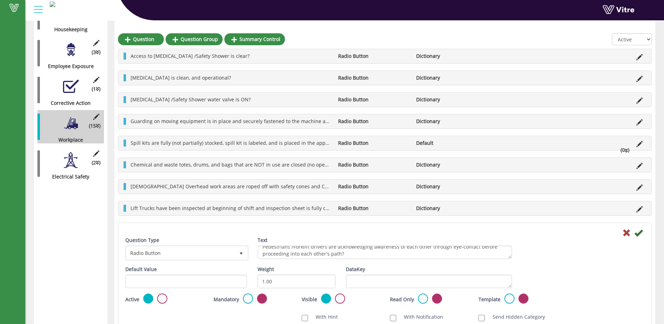
scroll to position [6, 0]
click at [639, 235] on icon at bounding box center [639, 232] width 8 height 8
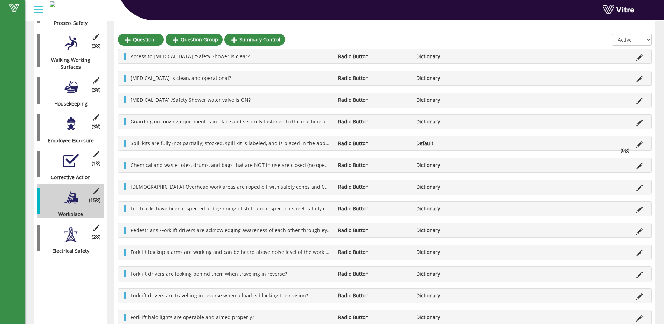
scroll to position [250, 0]
click at [70, 226] on div at bounding box center [71, 234] width 16 height 16
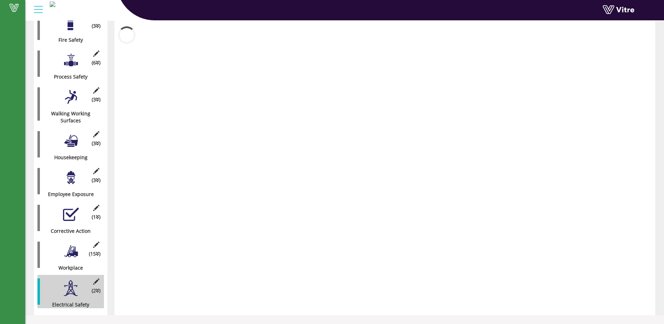
scroll to position [189, 0]
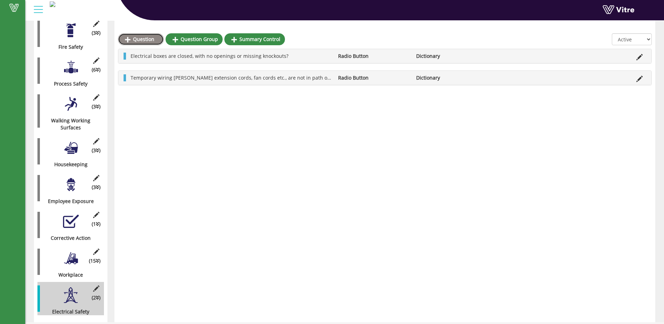
click at [148, 39] on link "Question" at bounding box center [141, 39] width 46 height 12
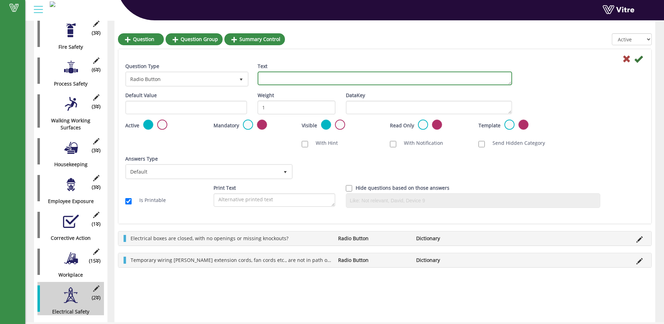
click at [265, 76] on textarea "Text" at bounding box center [385, 78] width 255 height 14
click at [450, 79] on textarea "Extension cords are off the floor and in good condition with intact grounding p…" at bounding box center [385, 78] width 255 height 14
type textarea "Extension cords are off the floor and in good condition with intact grounding p…"
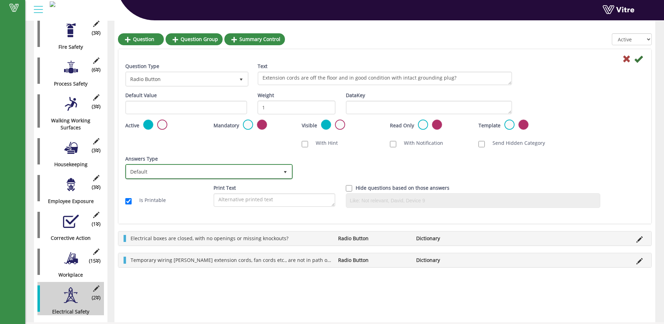
click at [286, 172] on span "select" at bounding box center [286, 172] width 6 height 6
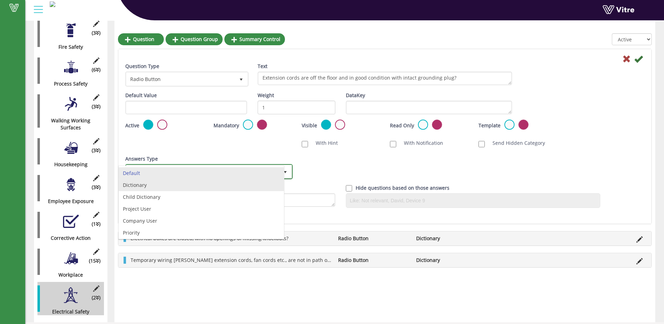
click at [276, 186] on li "Dictionary" at bounding box center [201, 185] width 165 height 12
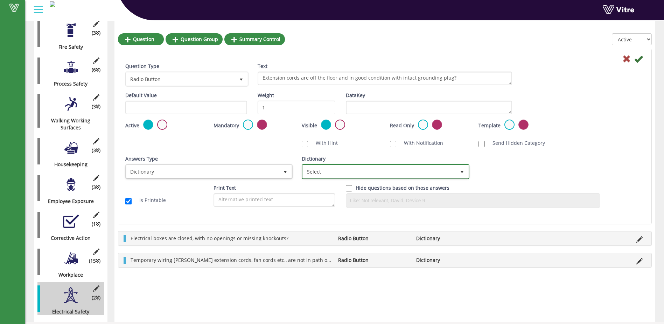
click at [464, 171] on span "select" at bounding box center [462, 172] width 6 height 6
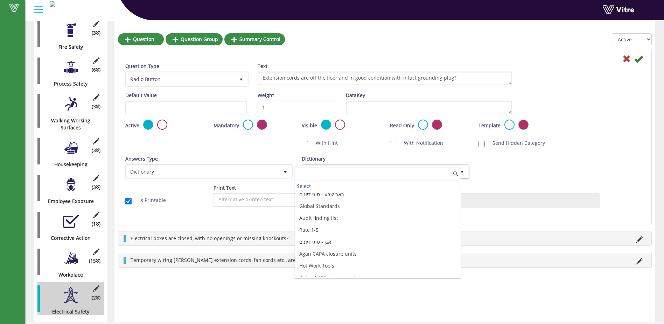
scroll to position [1891, 0]
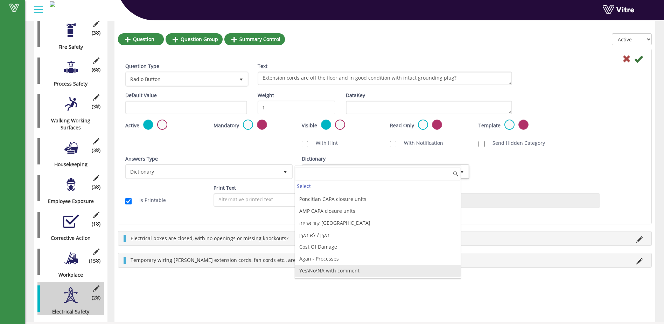
click at [366, 272] on li "Yes\No\NA with comment" at bounding box center [377, 270] width 165 height 12
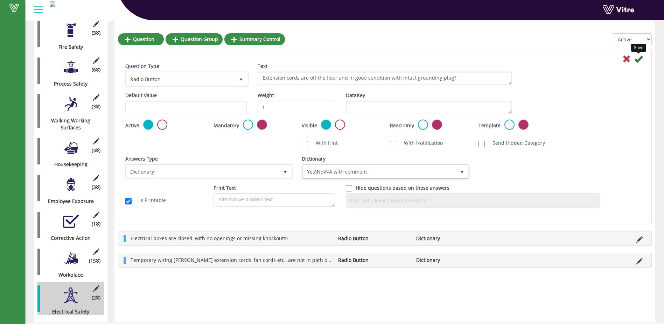
click at [638, 60] on icon at bounding box center [639, 59] width 8 height 8
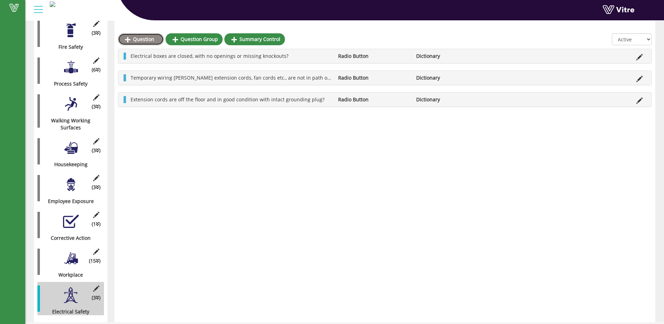
click at [139, 39] on link "Question" at bounding box center [141, 39] width 46 height 12
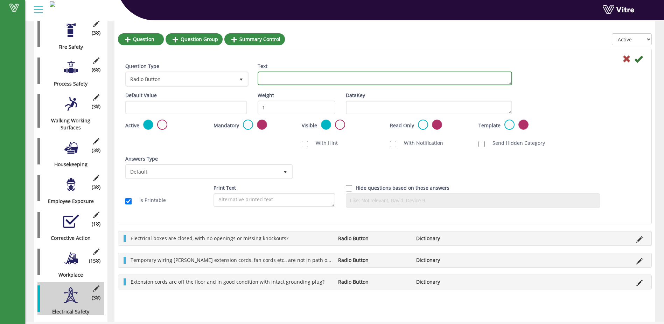
click at [265, 78] on textarea "Text" at bounding box center [385, 78] width 255 height 14
type textarea "Process equipment is properly grounded?"
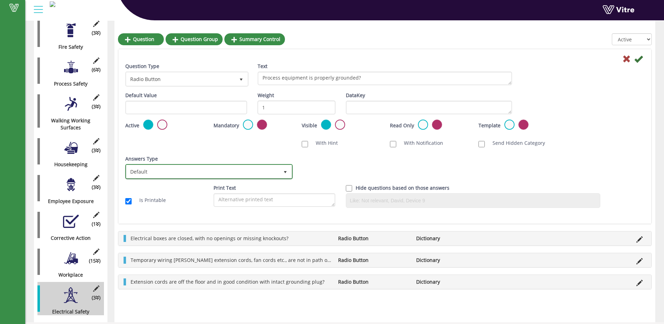
click at [288, 172] on span "select" at bounding box center [286, 172] width 6 height 6
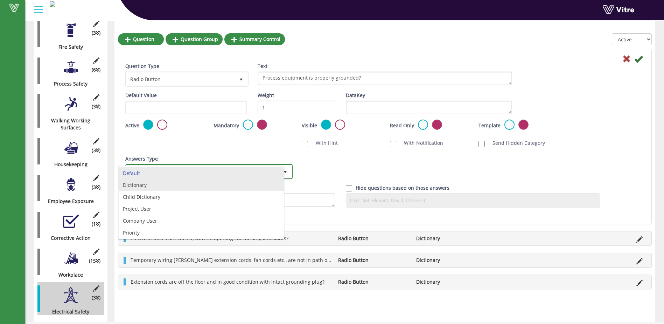
click at [165, 186] on li "Dictionary" at bounding box center [201, 185] width 165 height 12
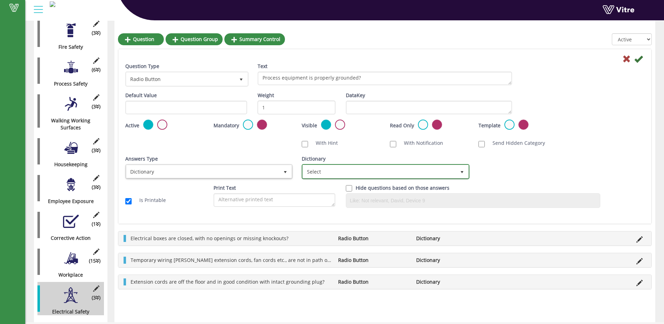
click at [463, 171] on span "select" at bounding box center [462, 172] width 6 height 6
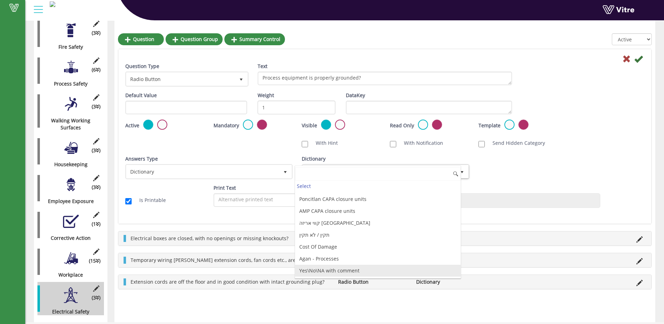
click at [441, 272] on li "Yes\No\NA with comment" at bounding box center [377, 270] width 165 height 12
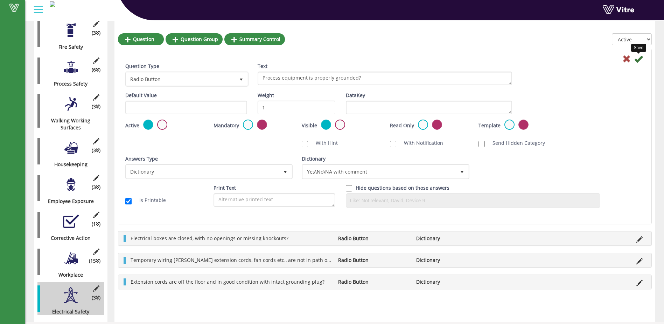
click at [639, 61] on icon at bounding box center [639, 59] width 8 height 8
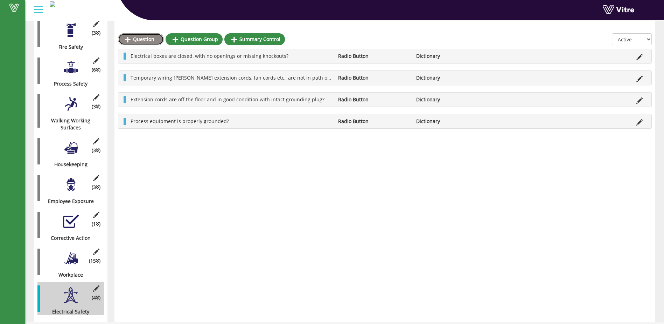
click at [141, 36] on link "Question" at bounding box center [141, 39] width 46 height 12
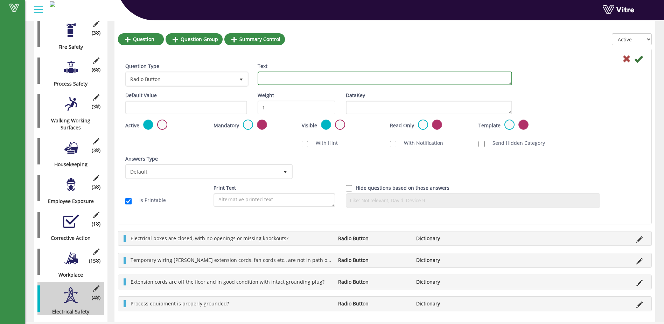
click at [268, 78] on textarea "Text" at bounding box center [385, 78] width 255 height 14
type textarea "Process and Storage Tanks are properly grounded?"
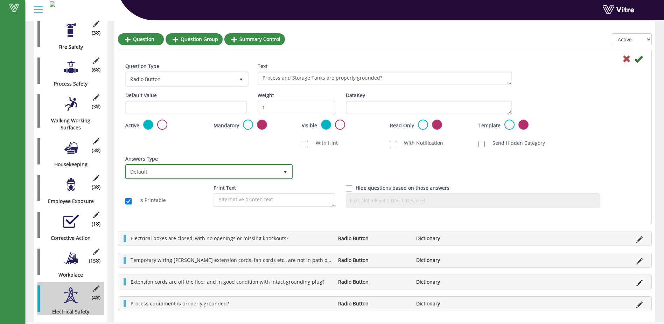
click at [286, 171] on span "select" at bounding box center [286, 172] width 6 height 6
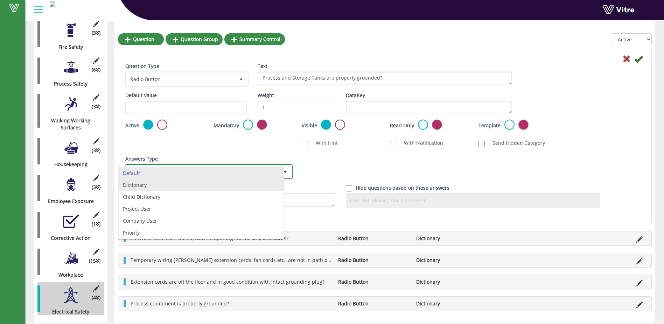
click at [259, 184] on li "Dictionary" at bounding box center [201, 185] width 165 height 12
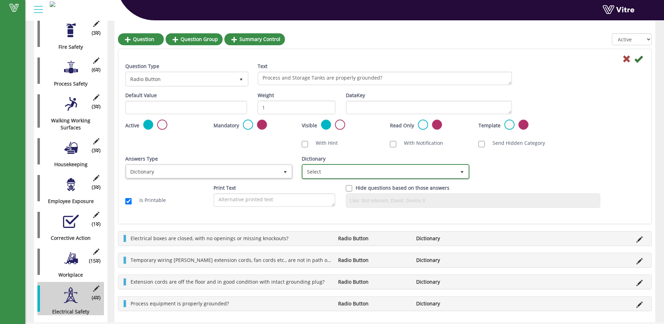
click at [462, 171] on span "select" at bounding box center [462, 172] width 6 height 6
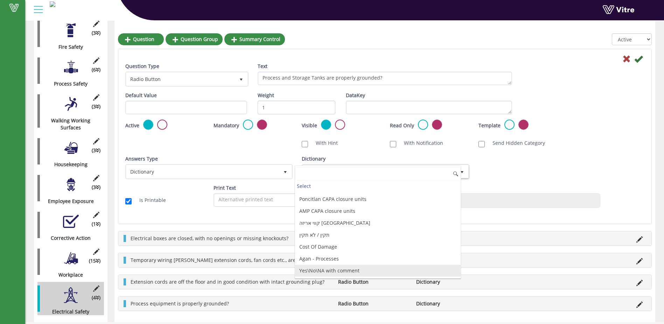
click at [398, 274] on li "Yes\No\NA with comment" at bounding box center [377, 270] width 165 height 12
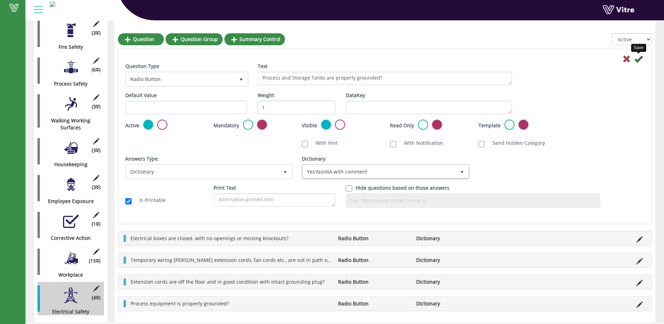
click at [637, 57] on icon at bounding box center [639, 59] width 8 height 8
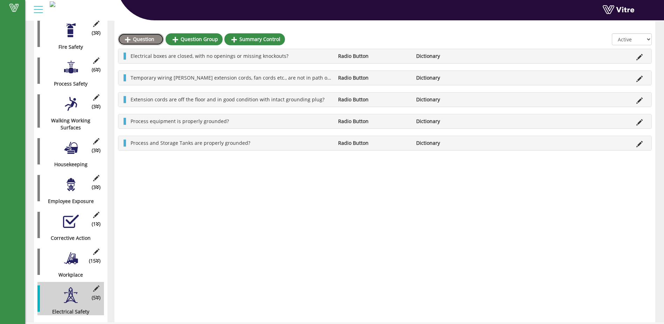
click at [141, 38] on link "Question" at bounding box center [141, 39] width 46 height 12
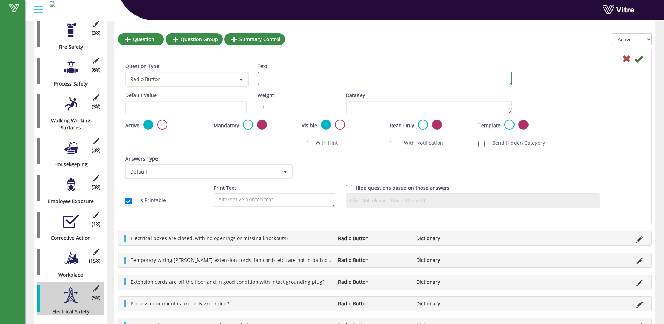
click at [265, 79] on textarea "Text" at bounding box center [385, 78] width 255 height 14
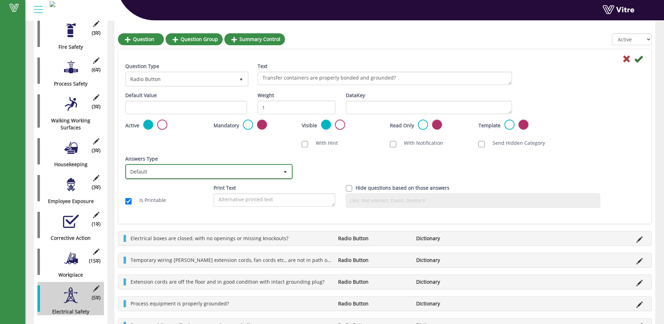
click at [287, 170] on span "select" at bounding box center [286, 172] width 6 height 6
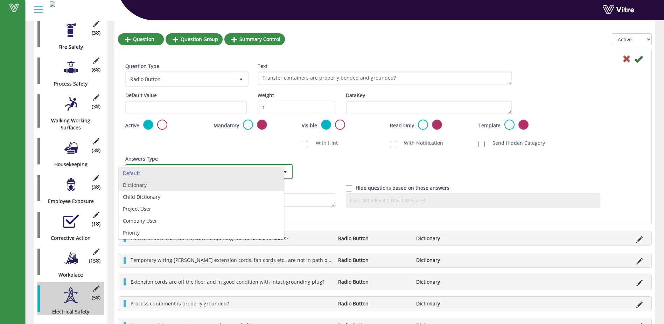
click at [236, 185] on li "Dictionary" at bounding box center [201, 185] width 165 height 12
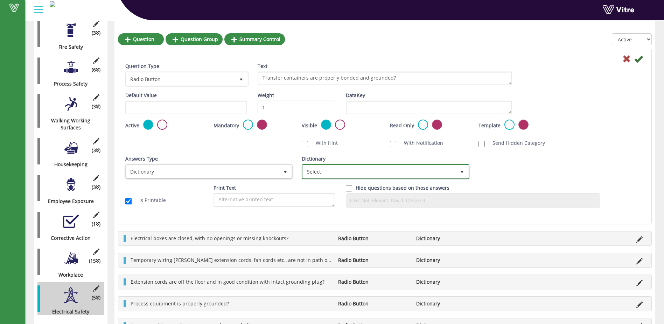
click at [463, 170] on span "select" at bounding box center [462, 172] width 6 height 6
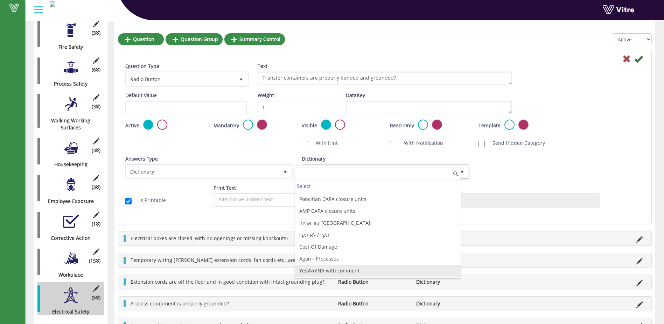
click at [407, 270] on li "Yes\No\NA with comment" at bounding box center [377, 270] width 165 height 12
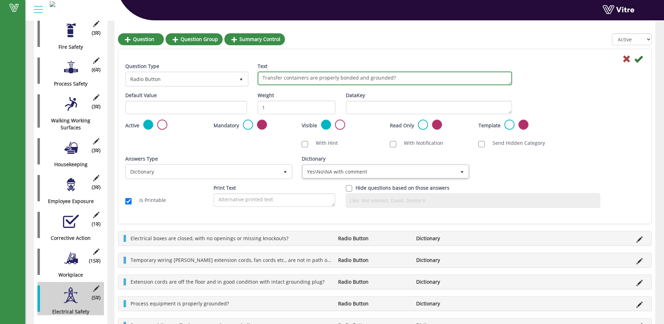
click at [308, 79] on textarea "Transfer containers are properly bonded and grounded?" at bounding box center [385, 78] width 255 height 14
type textarea "Transfer containers of combustible and flammable liquids are properly bonded an…"
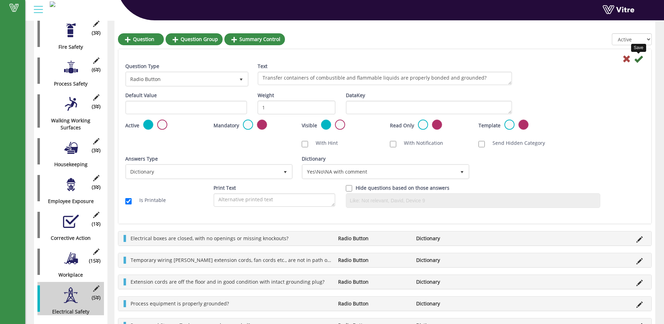
click at [638, 58] on icon at bounding box center [639, 59] width 8 height 8
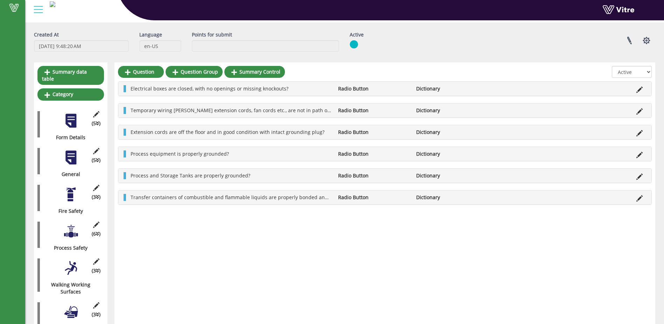
scroll to position [0, 0]
